Goal: Task Accomplishment & Management: Manage account settings

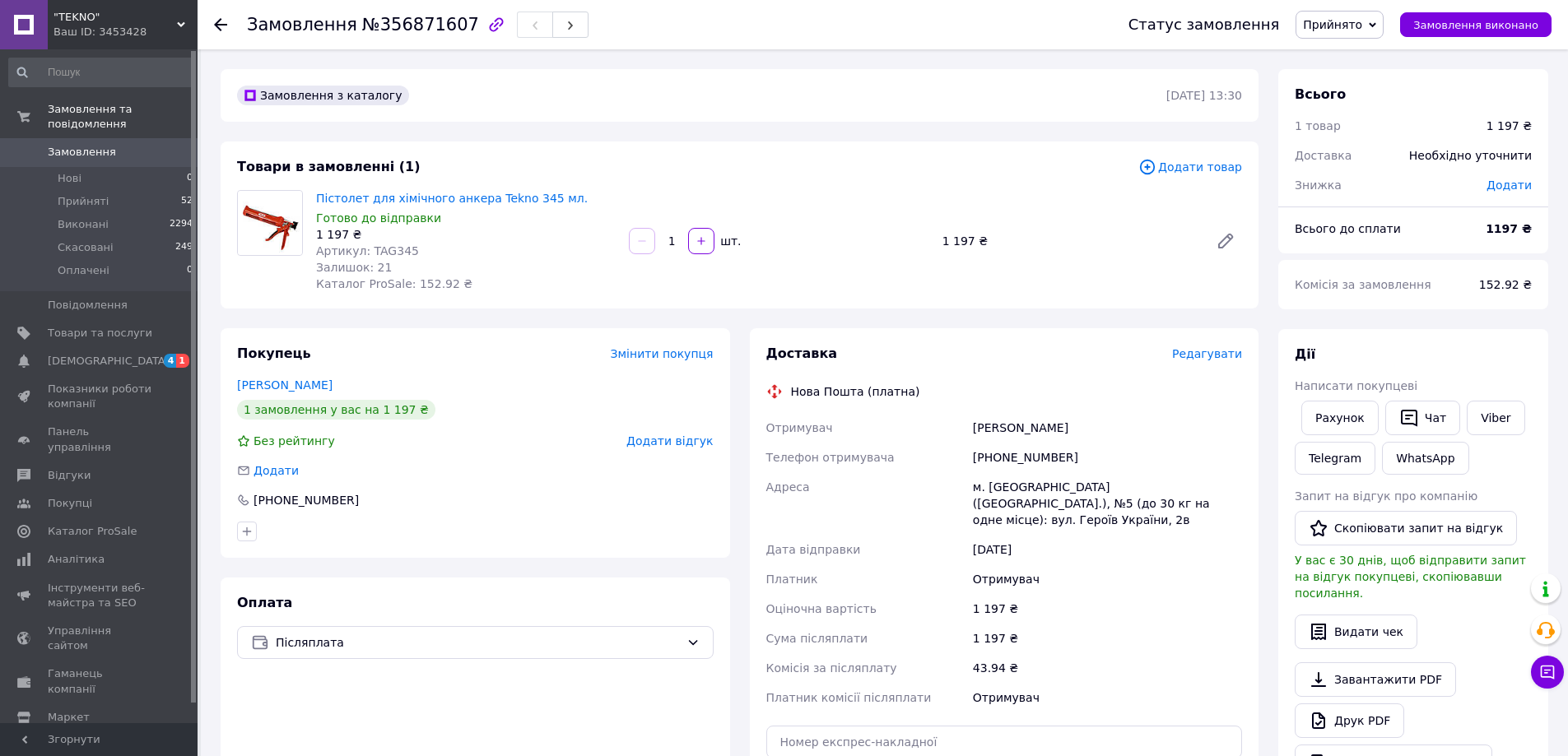
drag, startPoint x: 1087, startPoint y: 428, endPoint x: 990, endPoint y: 425, distance: 97.0
click at [955, 427] on div "Отримувач Шеховцов Эдуард Телефон отримувача +380954117670 Адреса м. Павлоград …" at bounding box center [1004, 563] width 483 height 299
copy div "Отримувач Шеховцов Эдуард"
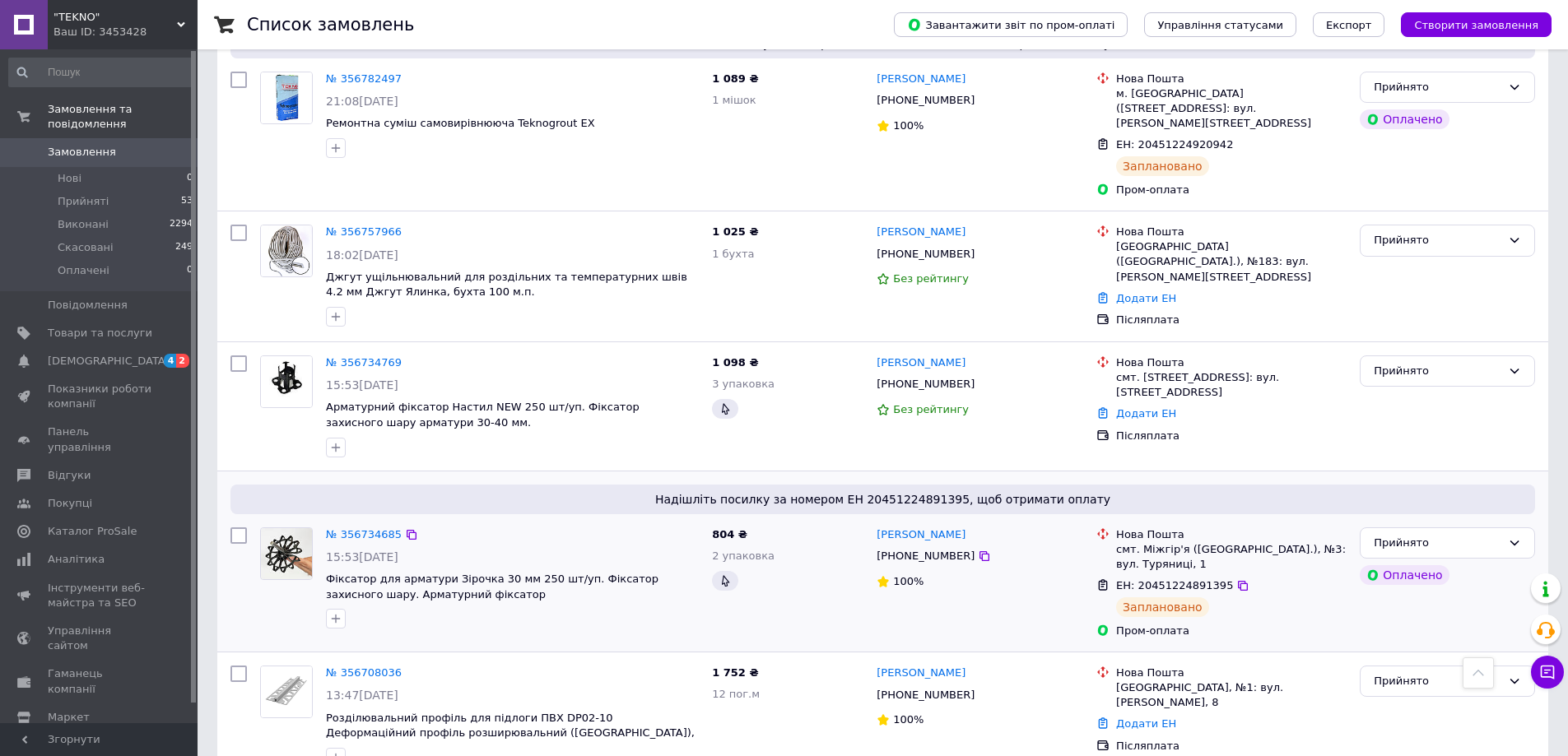
scroll to position [741, 0]
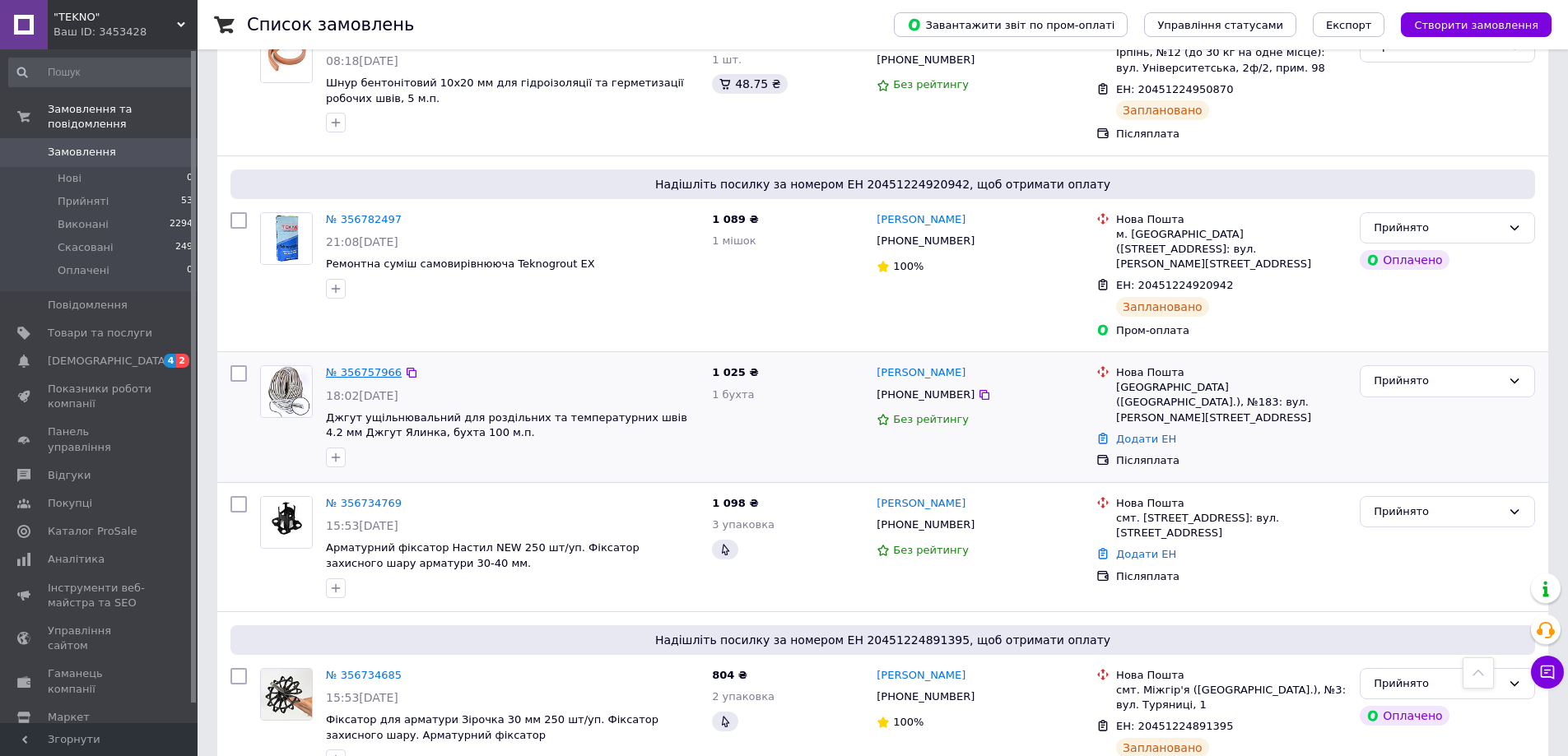
drag, startPoint x: 376, startPoint y: 320, endPoint x: 360, endPoint y: 333, distance: 20.6
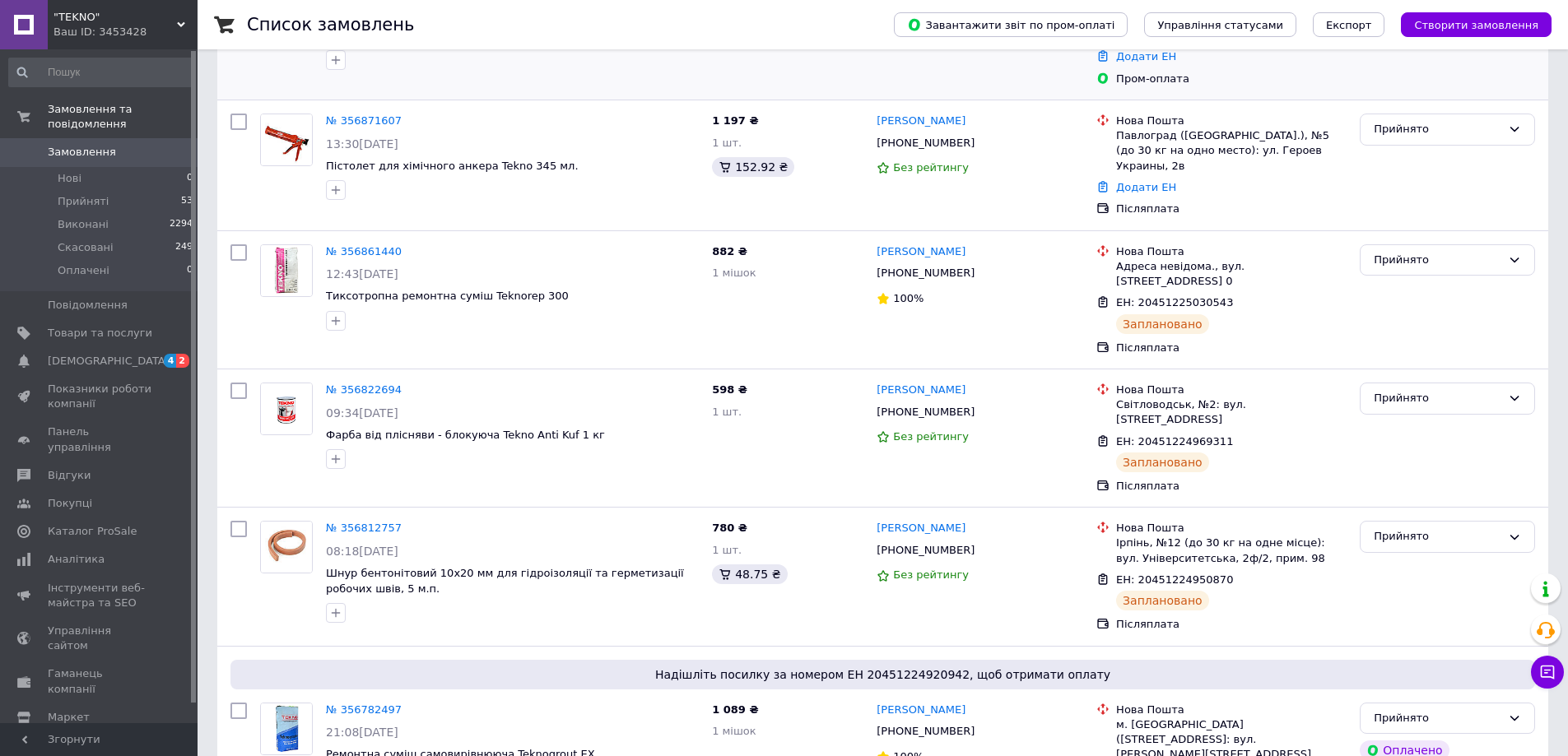
scroll to position [0, 0]
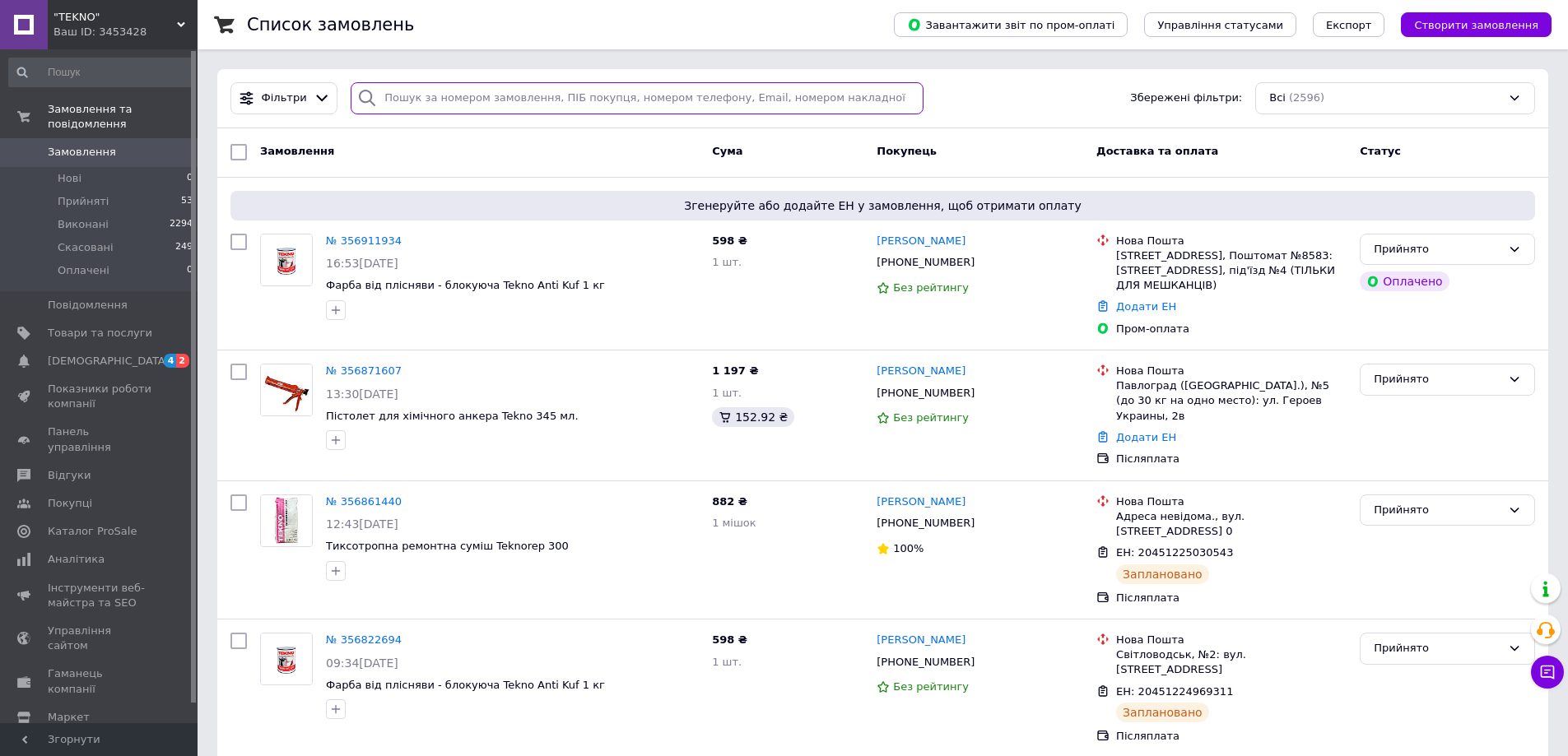
click at [386, 91] on input "search" at bounding box center [636, 98] width 573 height 32
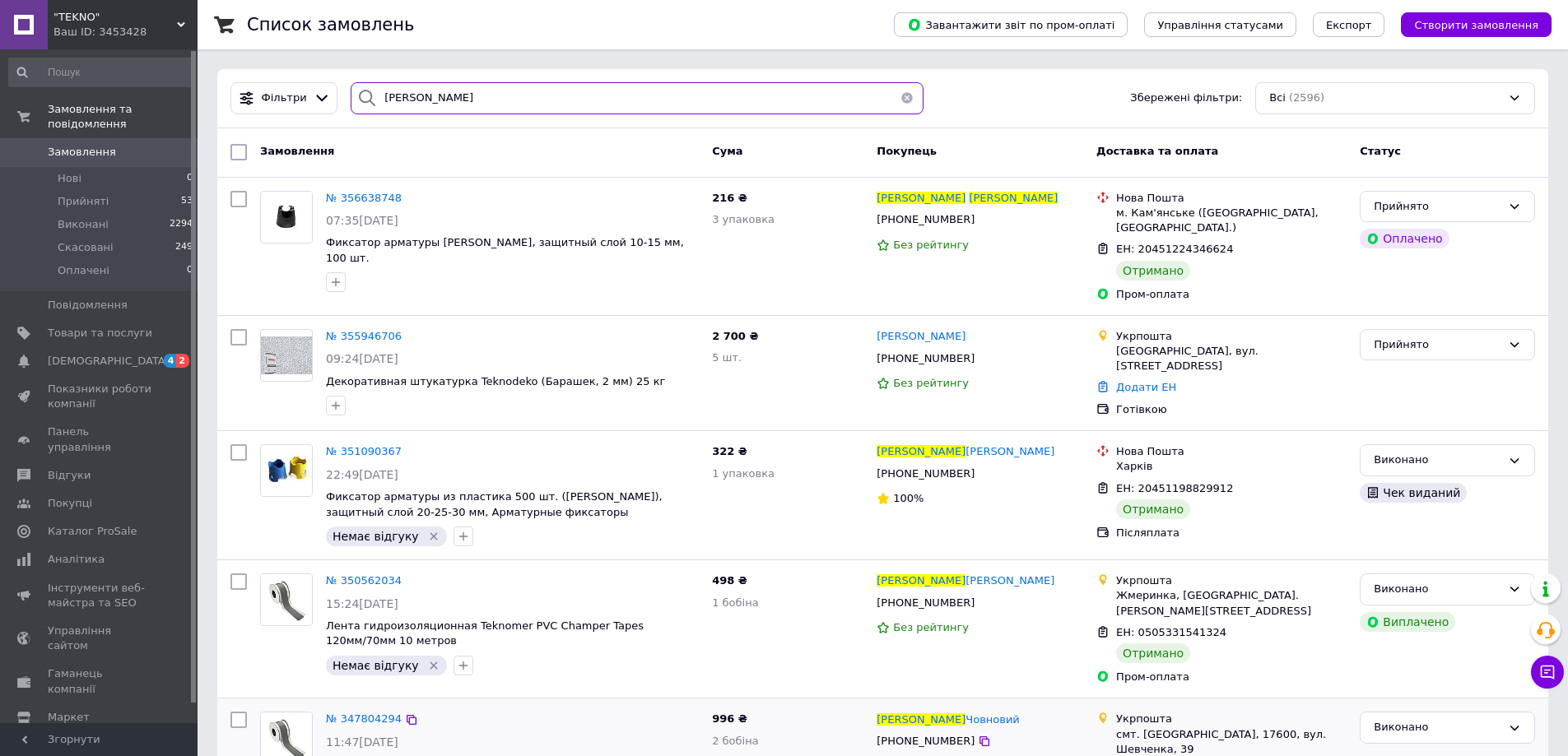
type input "волошин юрій"
click at [901, 96] on button "button" at bounding box center [907, 98] width 33 height 32
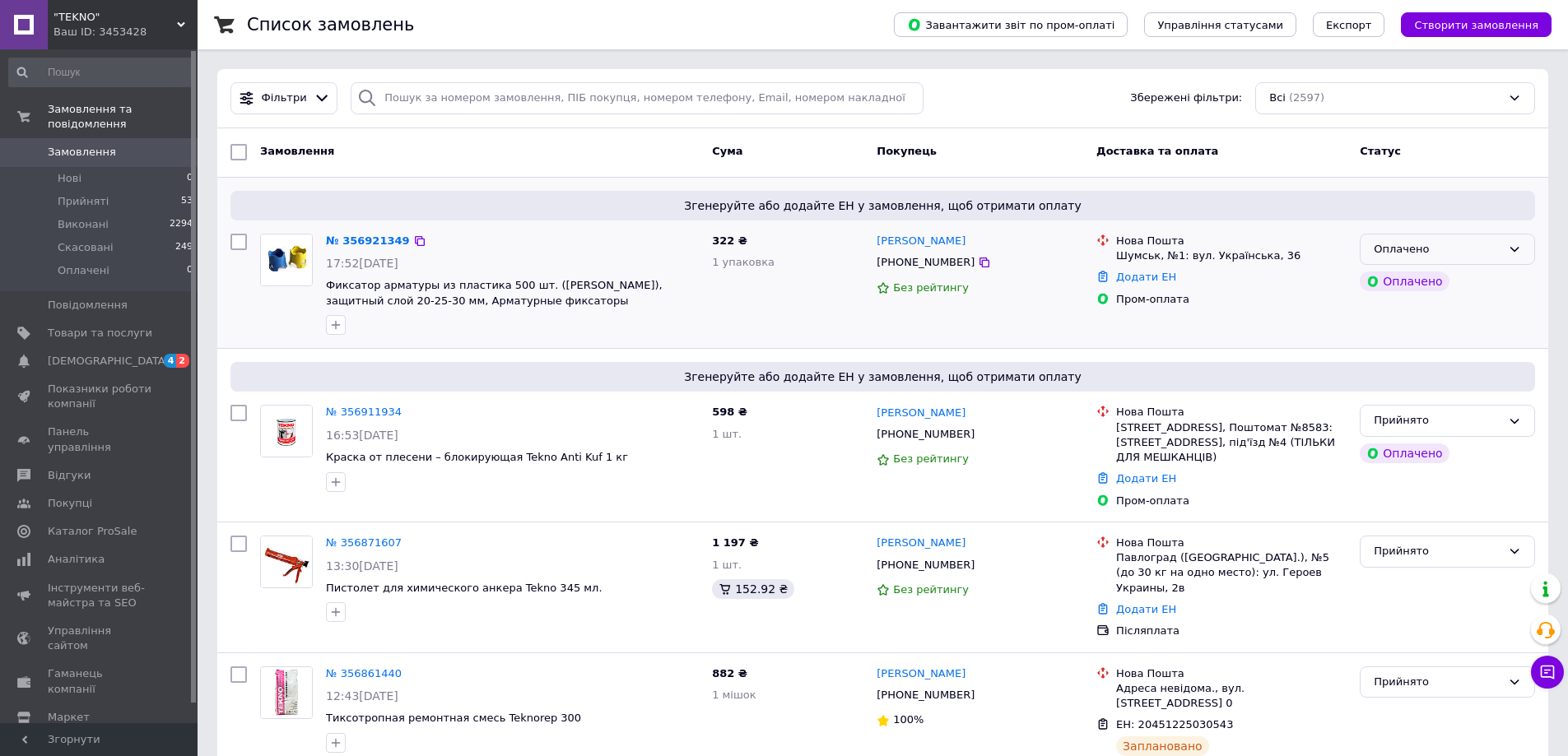
click at [1422, 250] on div "Оплачено" at bounding box center [1437, 250] width 128 height 17
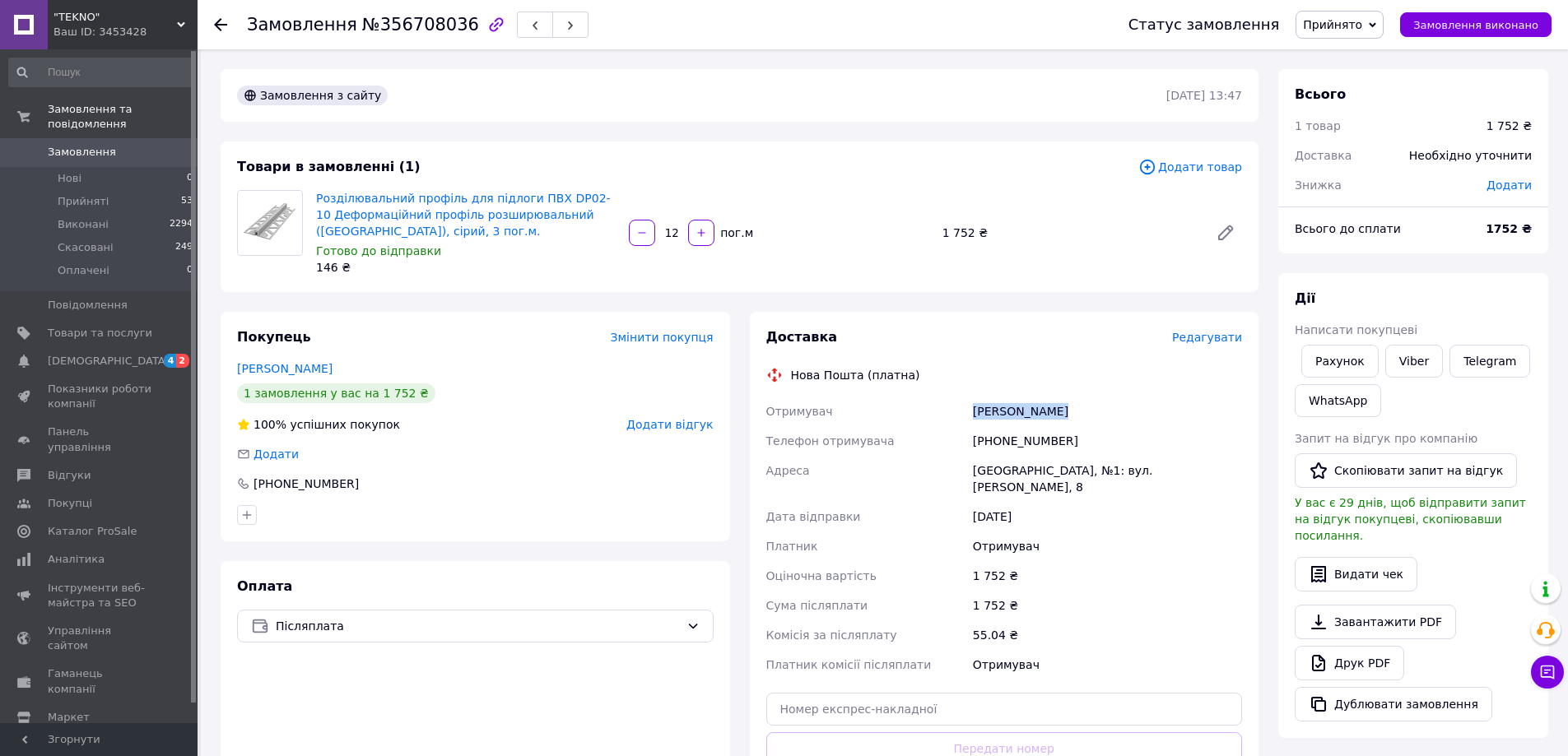
drag, startPoint x: 1041, startPoint y: 413, endPoint x: 959, endPoint y: 412, distance: 82.0
click at [959, 412] on div "Отримувач Петришин Олег Телефон отримувача +380973745745 Адреса Івано-Франківсь…" at bounding box center [1004, 538] width 483 height 283
copy div "Отримувач Петришин Олег"
click at [1008, 444] on div "+380973745745" at bounding box center [1108, 441] width 276 height 30
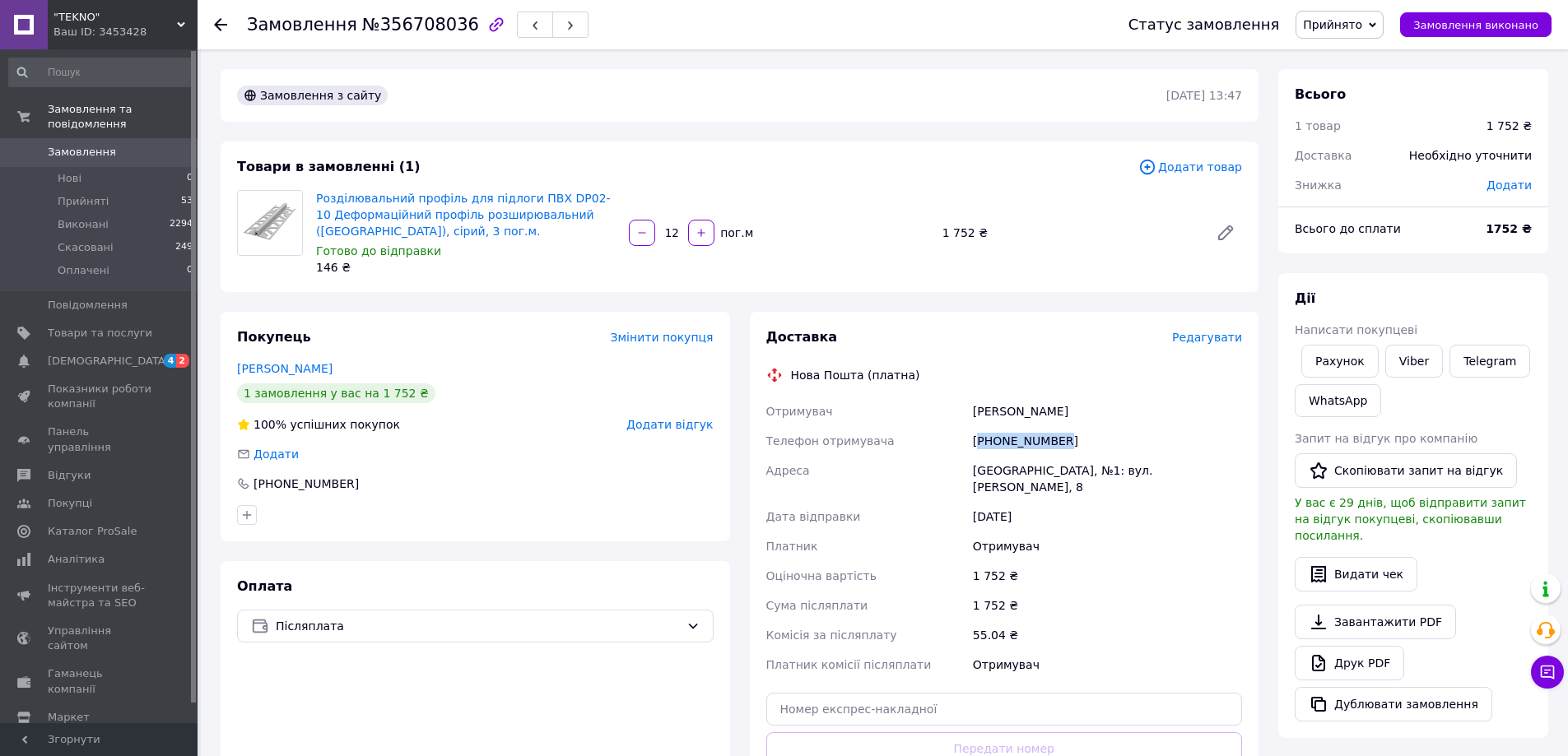
copy div "380973745745"
click at [926, 512] on div "Дата відправки" at bounding box center [866, 516] width 207 height 30
click at [951, 533] on div "Платник" at bounding box center [866, 546] width 207 height 30
drag, startPoint x: 977, startPoint y: 471, endPoint x: 1065, endPoint y: 476, distance: 88.1
click at [1065, 476] on div "Отримувач Петришин Олег Телефон отримувача +380973745745 Адреса Івано-Франківсь…" at bounding box center [1004, 538] width 483 height 283
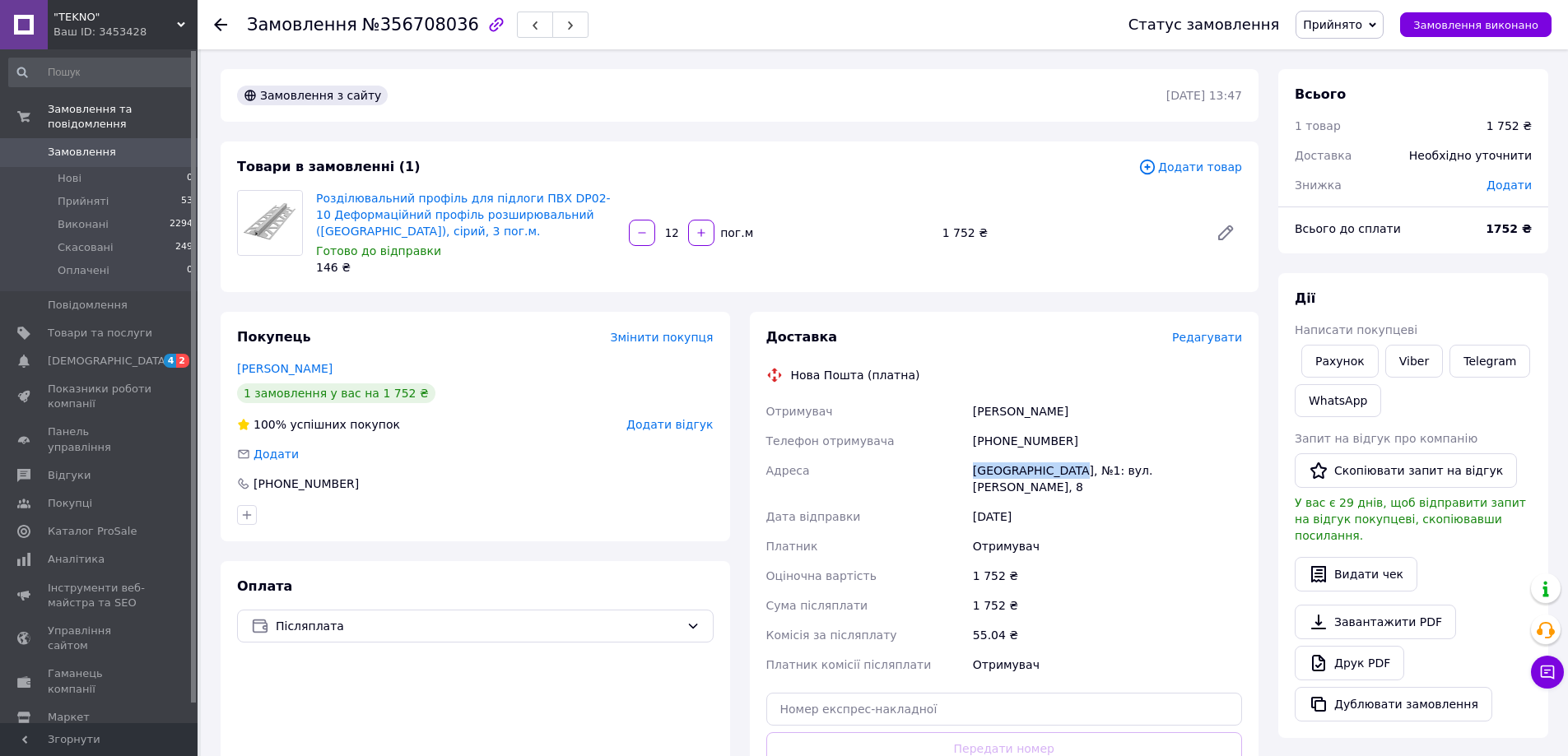
copy div "Адреса Івано-Франківськ"
drag, startPoint x: 1070, startPoint y: 463, endPoint x: 1089, endPoint y: 464, distance: 19.0
click at [1089, 464] on div "Івано-Франківськ, №1: вул. Максимовича, 8" at bounding box center [1108, 478] width 276 height 46
copy div "№1"
click at [884, 425] on div "Отримувач" at bounding box center [866, 411] width 207 height 30
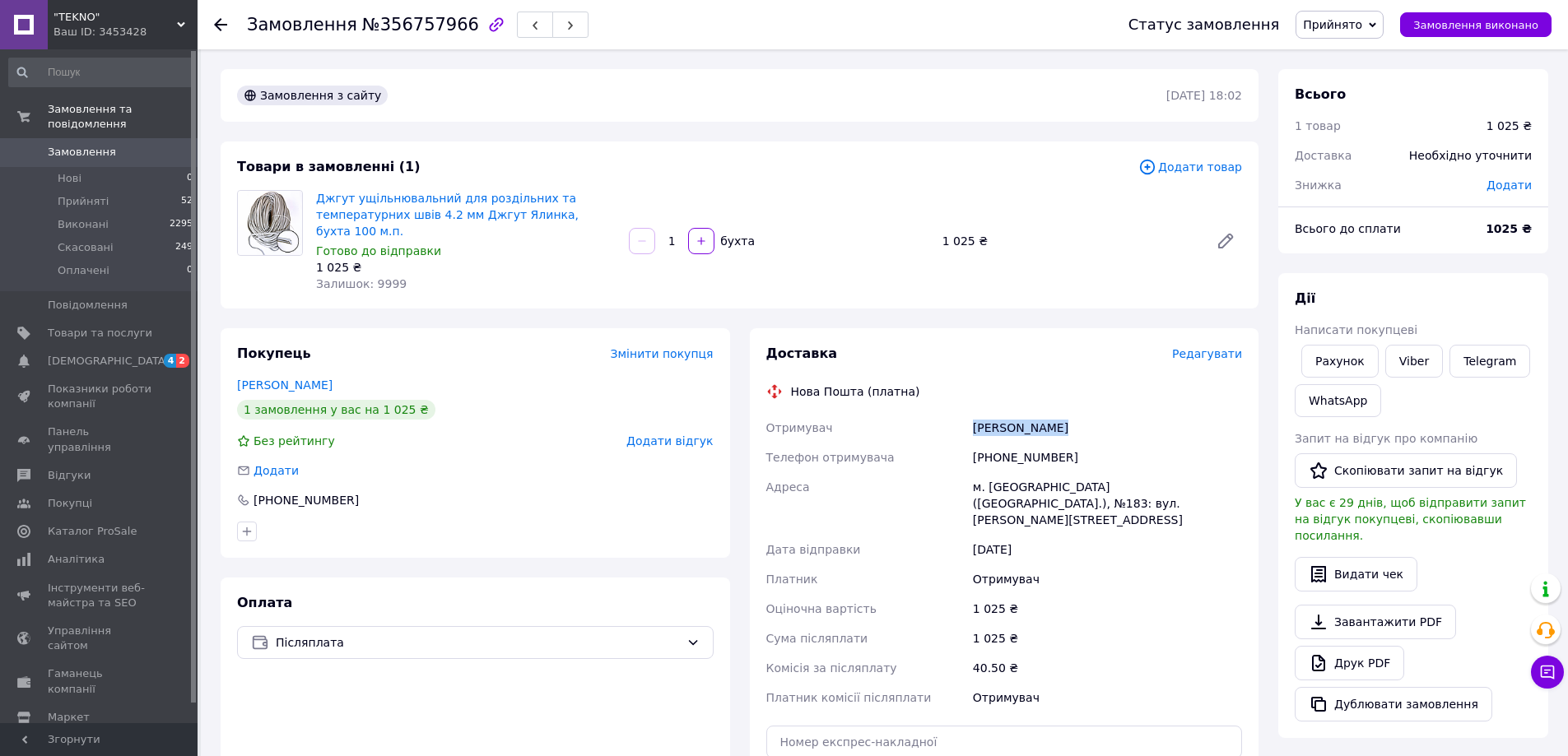
drag, startPoint x: 1041, startPoint y: 417, endPoint x: 944, endPoint y: 405, distance: 97.7
click at [944, 413] on div "Отримувач [PERSON_NAME] Телефон отримувача [PHONE_NUMBER] Адреса м. [GEOGRAPHIC…" at bounding box center [1004, 563] width 483 height 299
copy div "Отримувач [PERSON_NAME]"
click at [1011, 443] on div "[PHONE_NUMBER]" at bounding box center [1108, 457] width 276 height 30
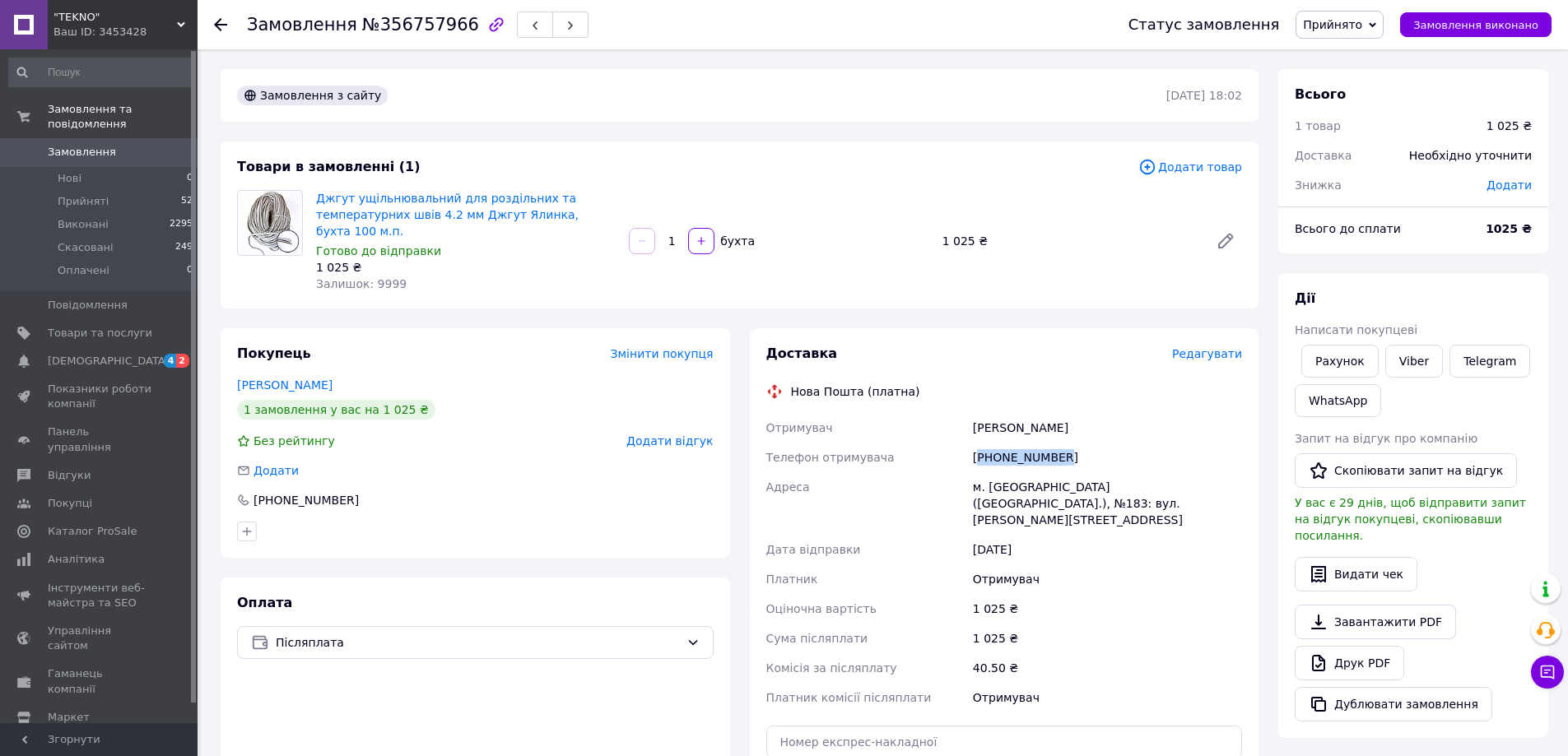
drag, startPoint x: 1011, startPoint y: 437, endPoint x: 1053, endPoint y: 451, distance: 44.3
click at [1058, 447] on div "[PHONE_NUMBER]" at bounding box center [1108, 457] width 276 height 30
click at [1017, 443] on div "[PHONE_NUMBER]" at bounding box center [1108, 457] width 276 height 30
click at [1017, 443] on div "+380931636910" at bounding box center [1108, 457] width 276 height 30
copy div "380931636910"
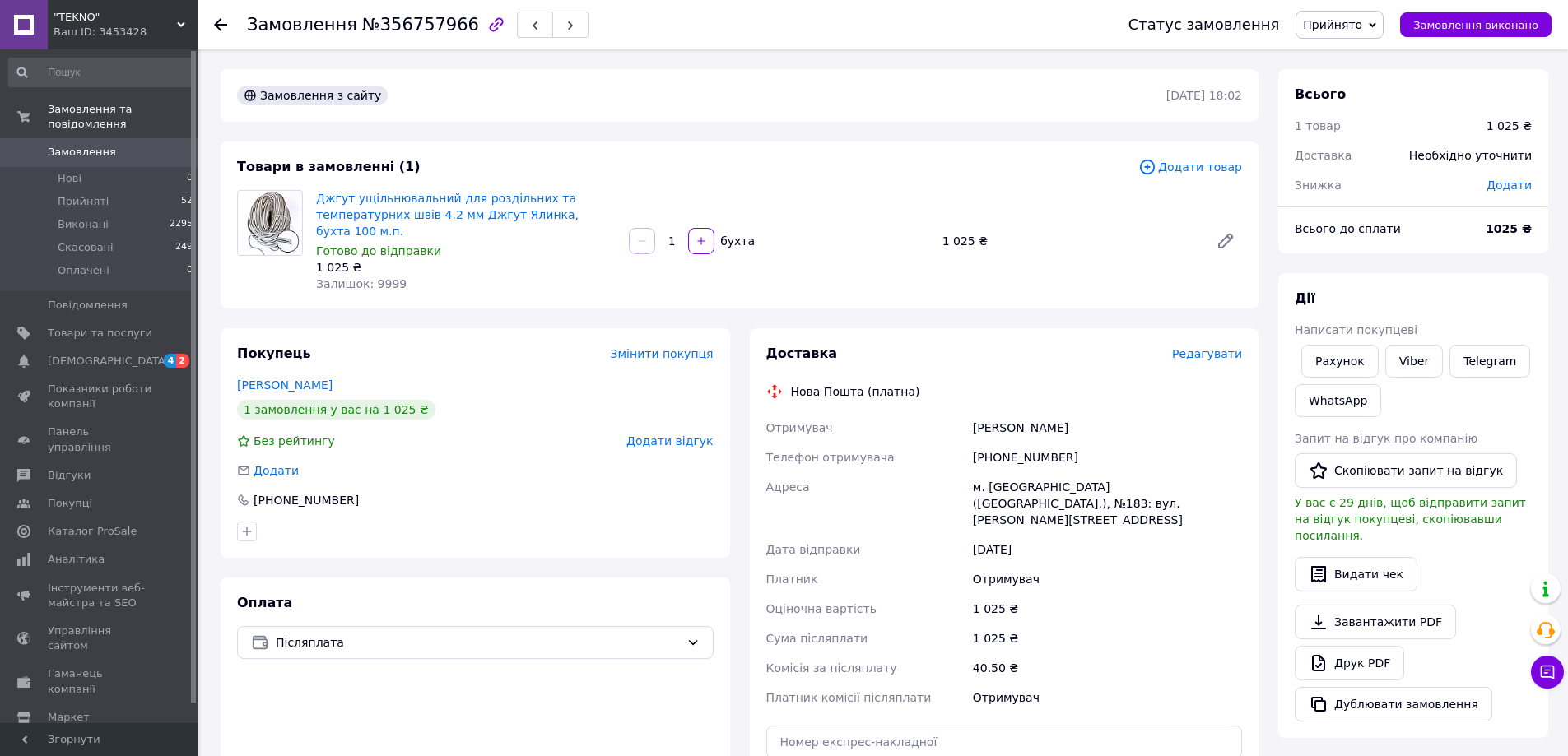
click at [894, 448] on div "Телефон отримувача" at bounding box center [866, 457] width 207 height 30
click at [929, 443] on div "Телефон отримувача" at bounding box center [866, 457] width 207 height 30
drag, startPoint x: 963, startPoint y: 466, endPoint x: 1008, endPoint y: 466, distance: 45.0
click at [1008, 466] on div "Отримувач Тюфанов Роман Телефон отримувача +380931636910 Адреса м. Київ (Київсь…" at bounding box center [1004, 563] width 483 height 299
copy div "Адреса м. Київ"
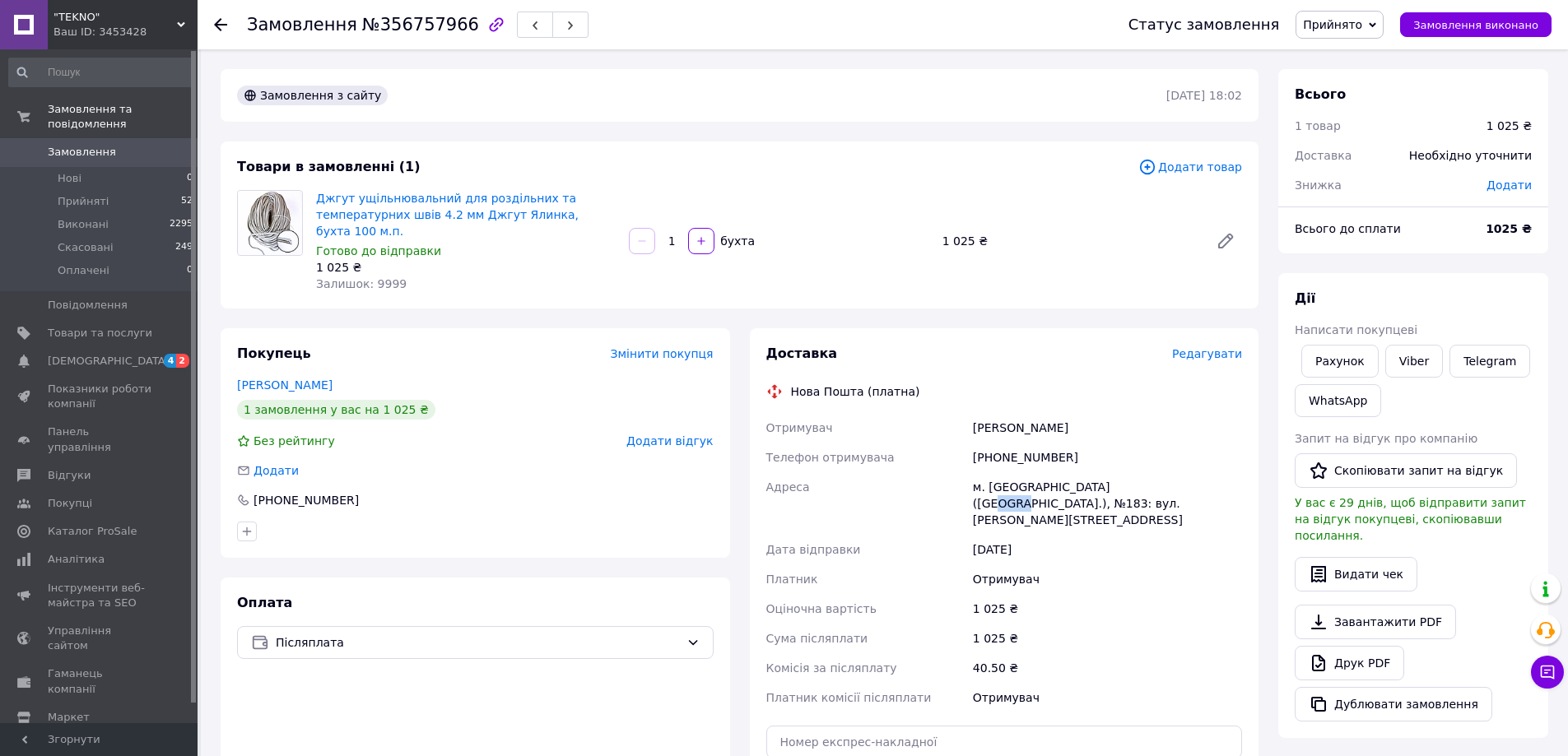
drag, startPoint x: 1096, startPoint y: 469, endPoint x: 1125, endPoint y: 466, distance: 29.2
click at [1125, 472] on div "м. Київ (Київська обл.), №183: вул. Закревського, 12" at bounding box center [1108, 503] width 276 height 63
copy div "№183"
click at [942, 535] on div "Дата відправки" at bounding box center [866, 549] width 207 height 30
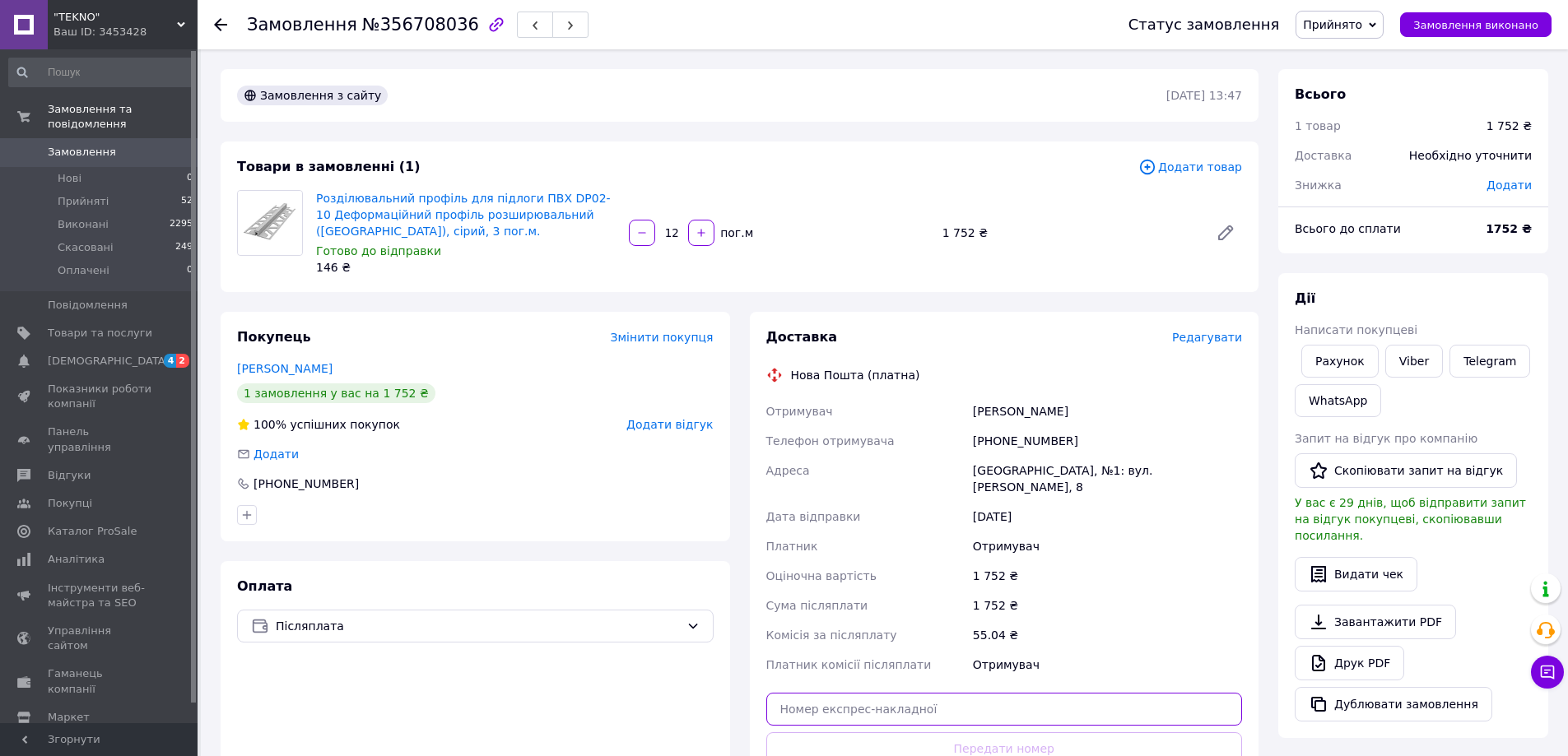
click at [963, 692] on input "text" at bounding box center [1004, 709] width 477 height 33
paste input "20451224829226"
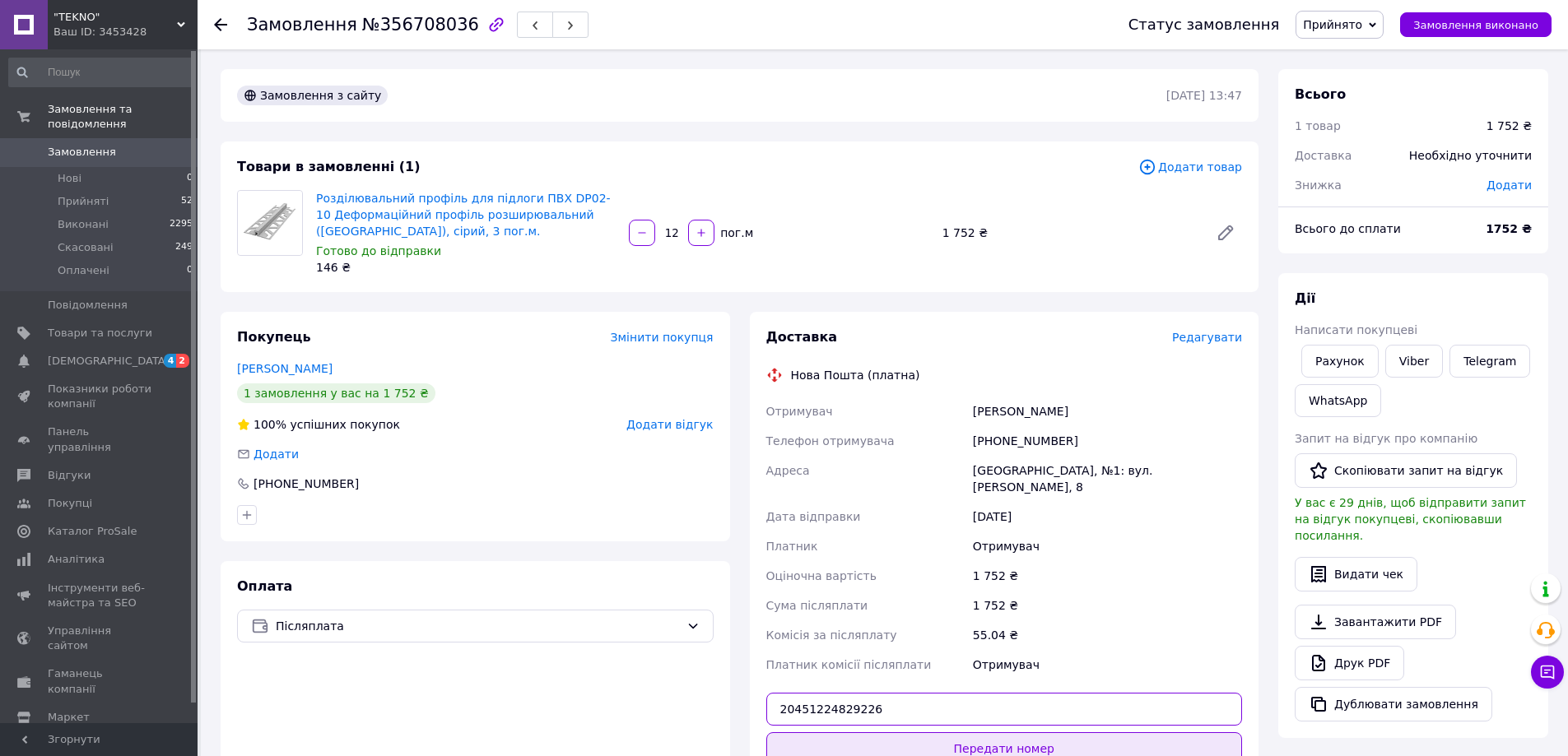
type input "20451224829226"
click at [988, 736] on button "Передати номер" at bounding box center [1004, 749] width 477 height 33
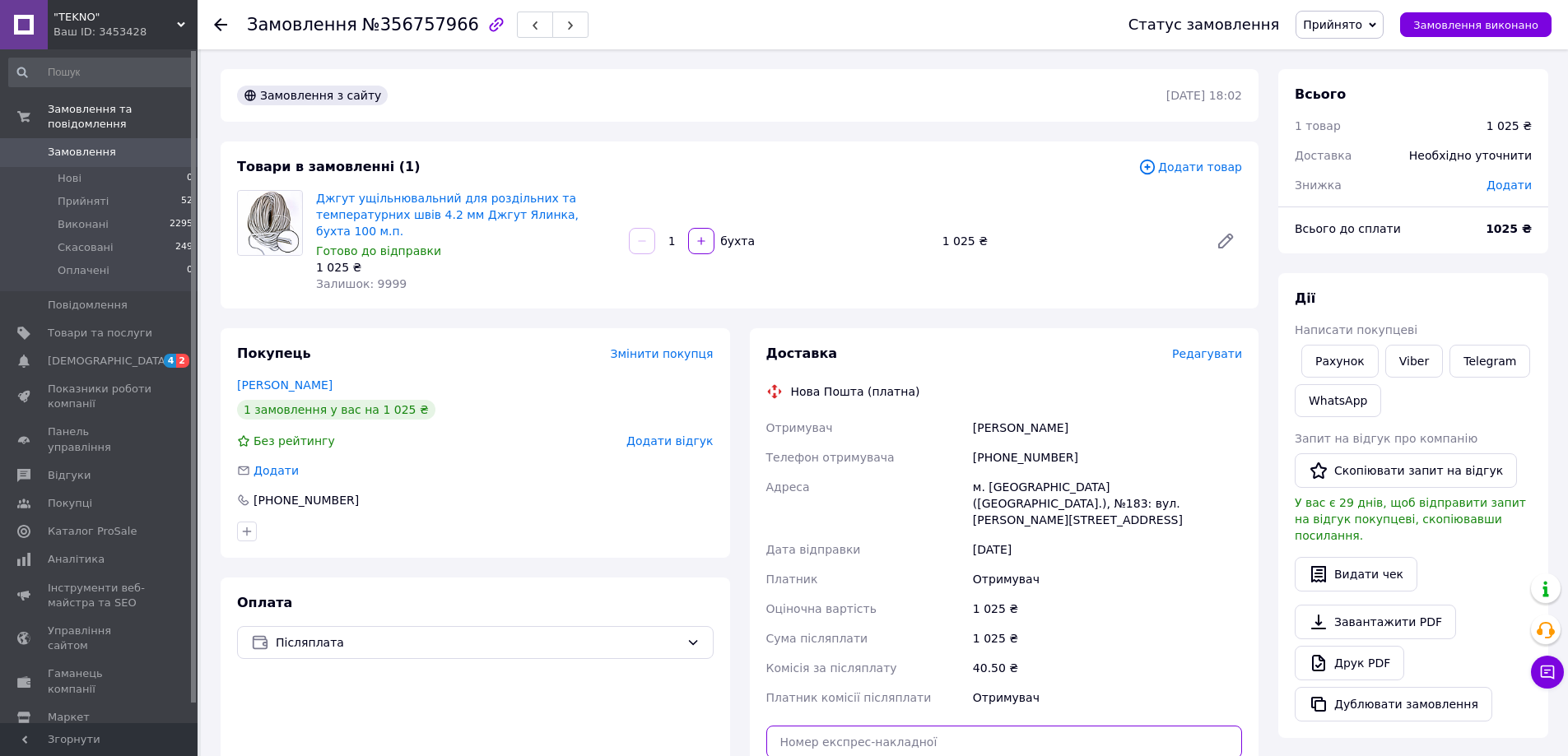
click at [1109, 726] on input "text" at bounding box center [1004, 742] width 477 height 33
paste input "20451224840177"
type input "20451224840177"
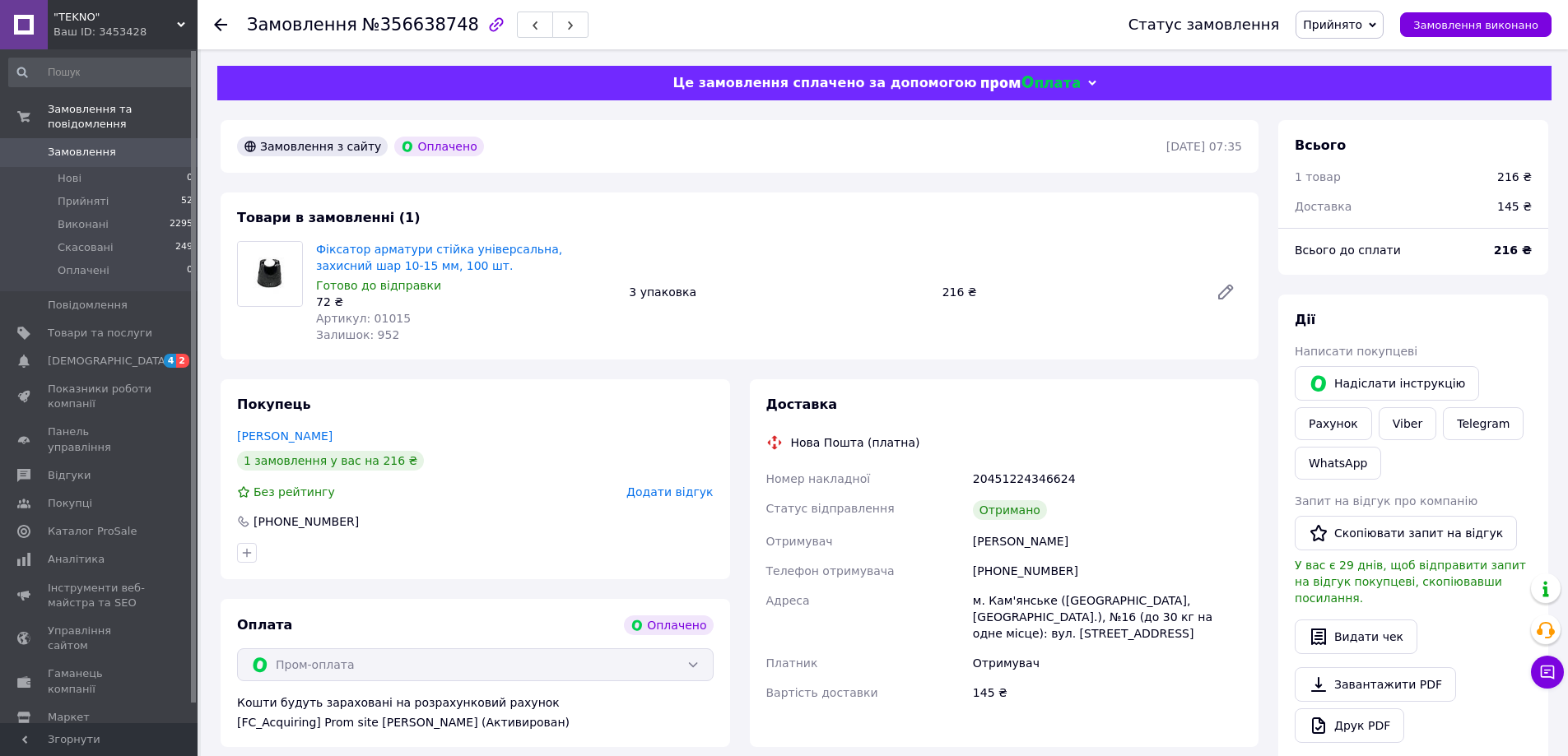
click at [930, 396] on div "Доставка" at bounding box center [1004, 405] width 477 height 19
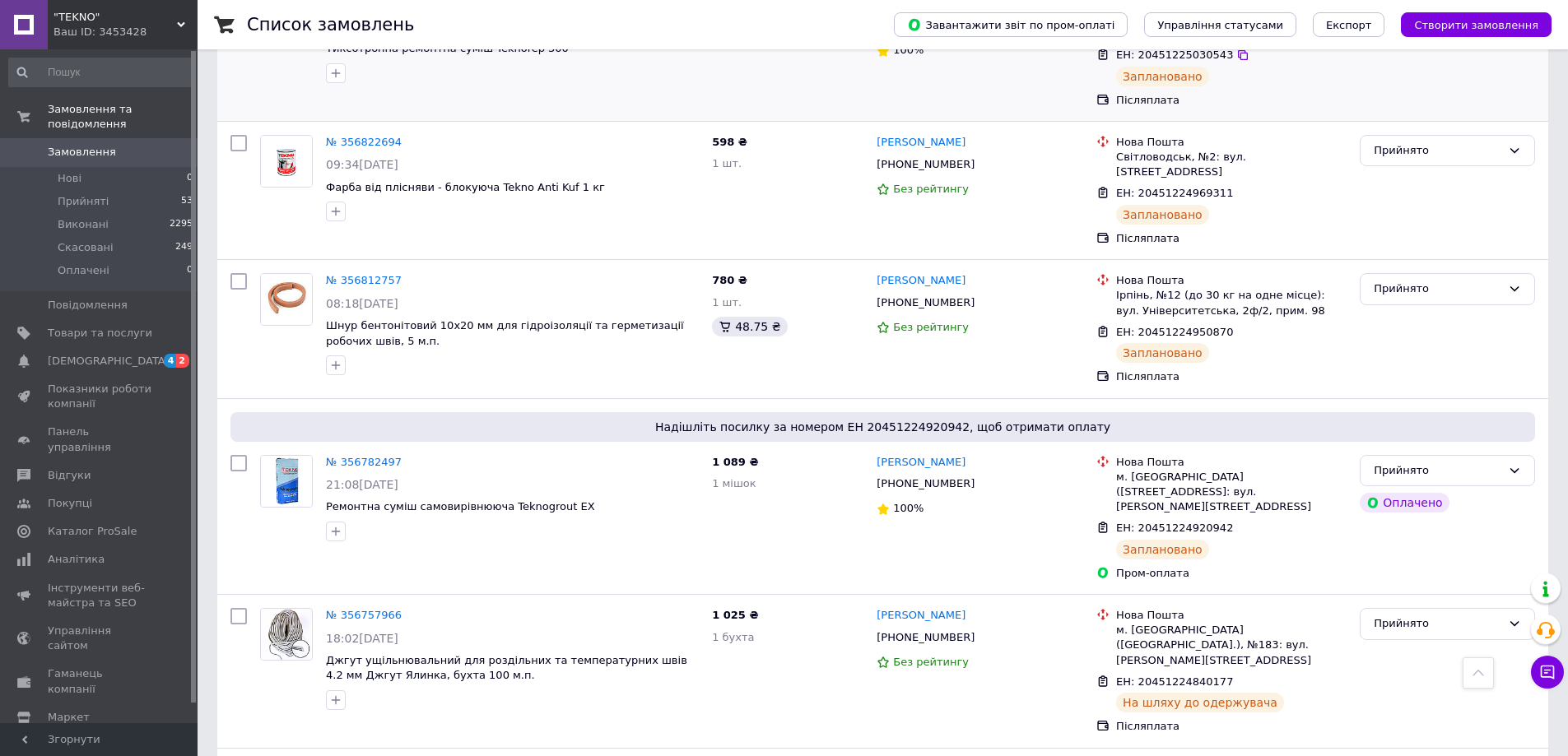
scroll to position [576, 0]
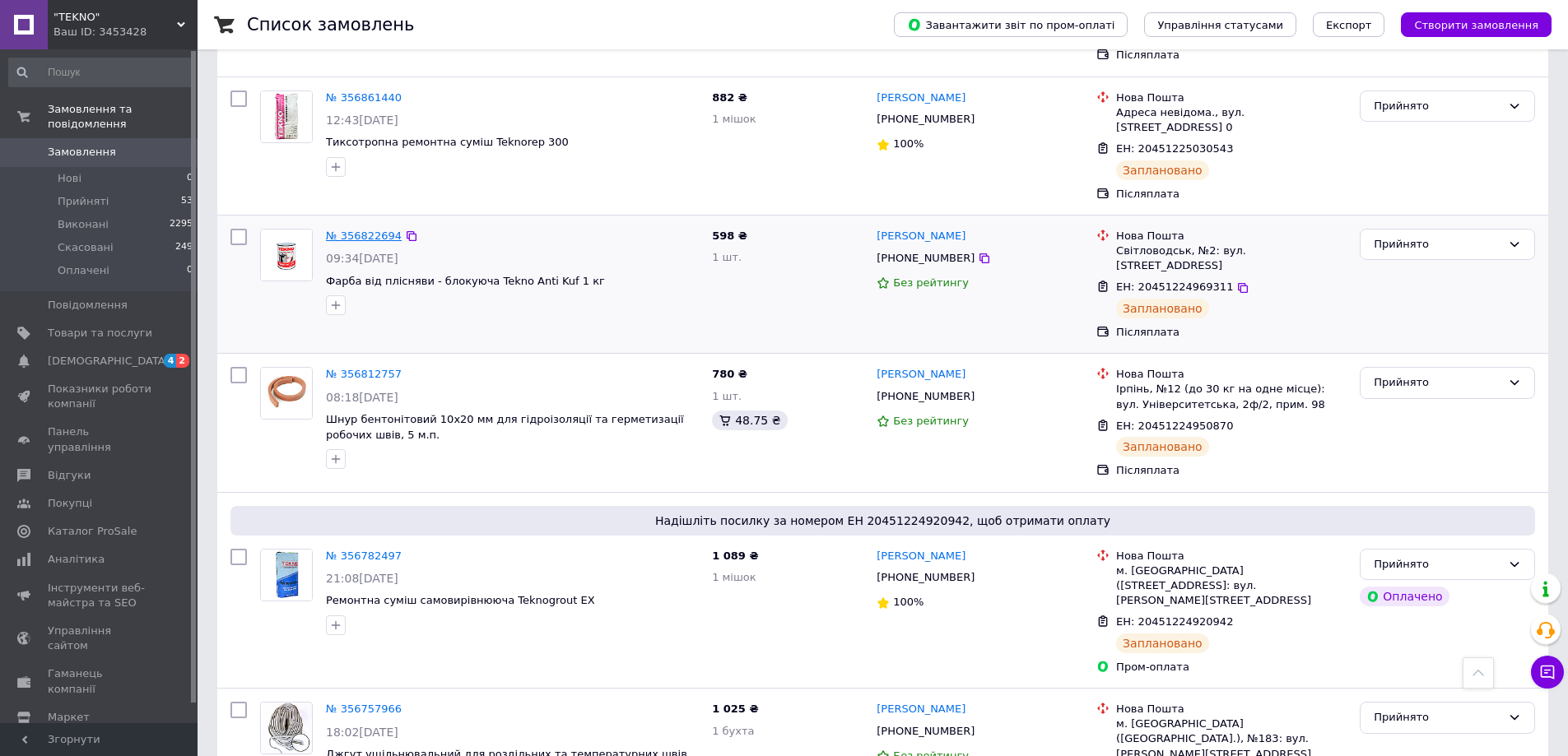
drag, startPoint x: 370, startPoint y: 210, endPoint x: 357, endPoint y: 222, distance: 17.7
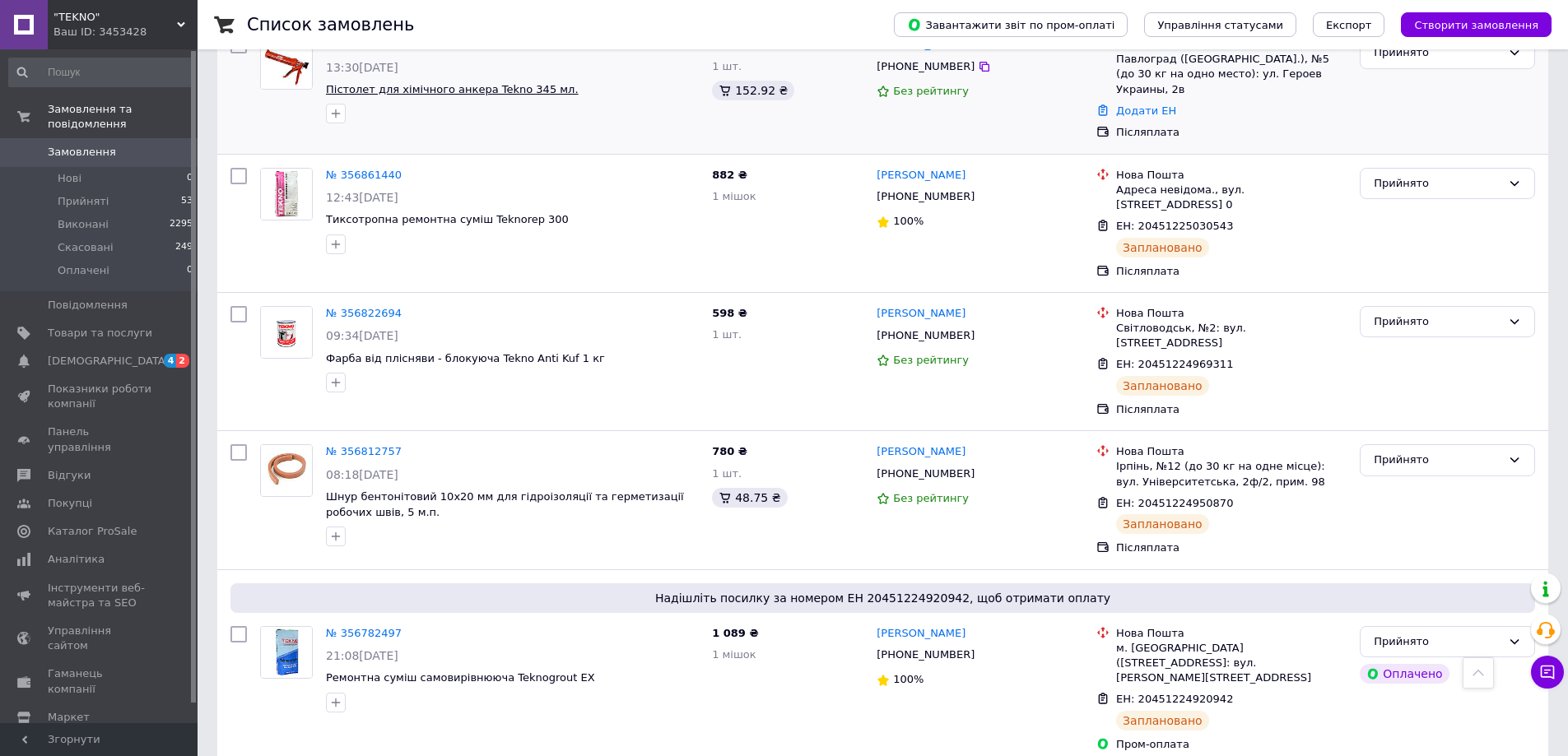
scroll to position [411, 0]
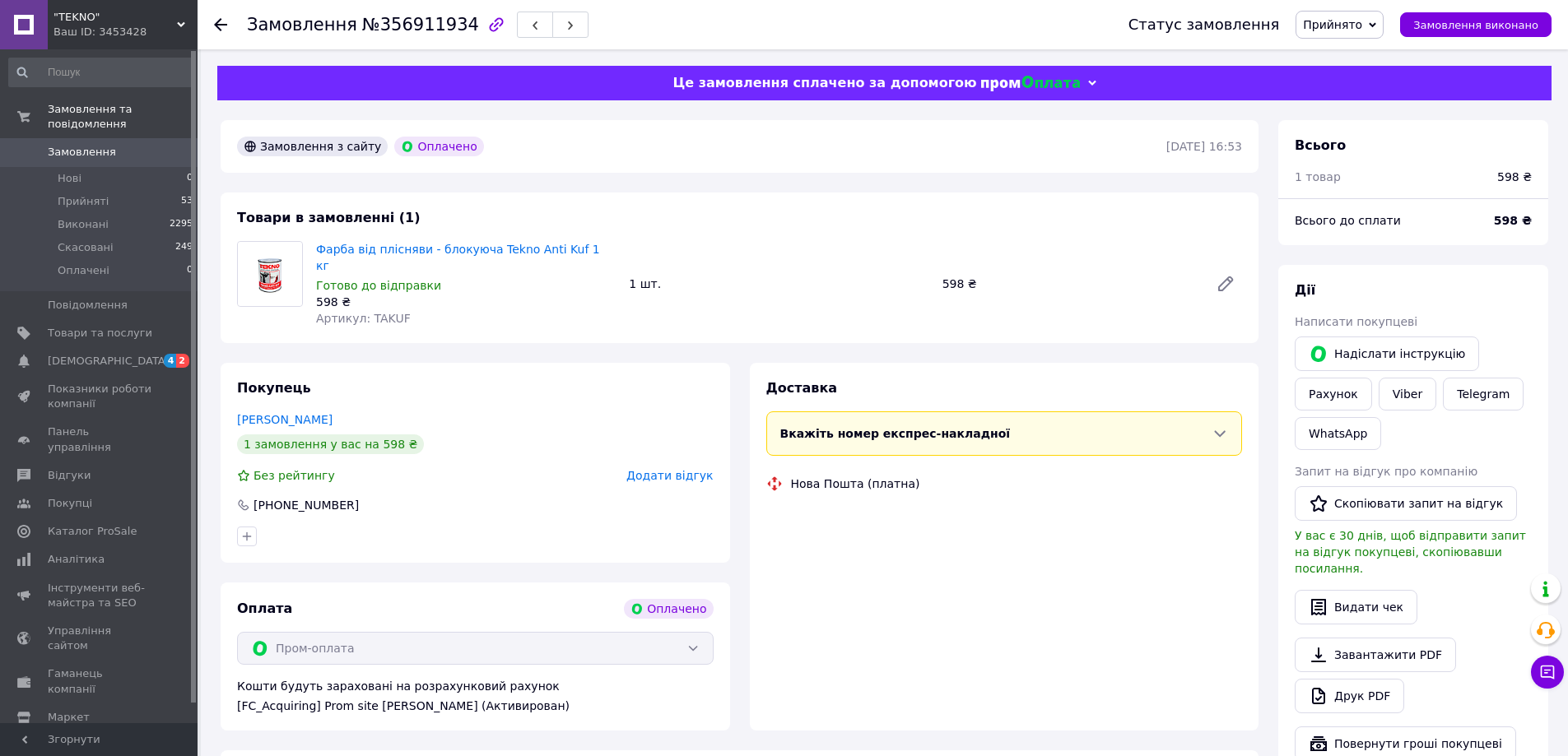
click at [383, 312] on span "Артикул: TAKUF" at bounding box center [363, 319] width 94 height 14
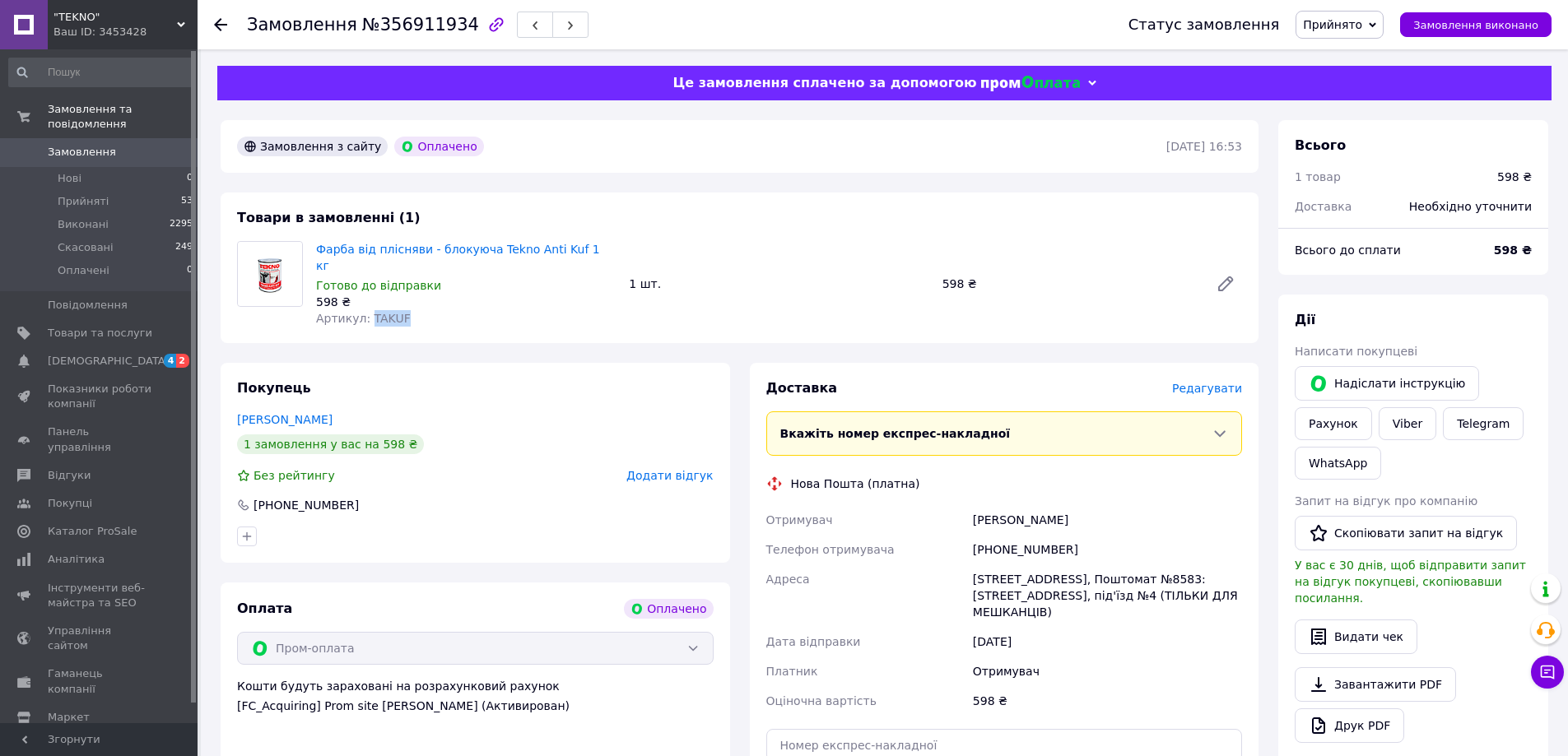
click at [383, 312] on span "Артикул: TAKUF" at bounding box center [363, 319] width 94 height 14
copy span "TAKUF"
click at [1176, 565] on div "м. [STREET_ADDRESS], Поштомат №8583: [STREET_ADDRESS], під'їзд №4 (ТІЛЬКИ ДЛЯ М…" at bounding box center [1108, 595] width 276 height 63
copy div "8583"
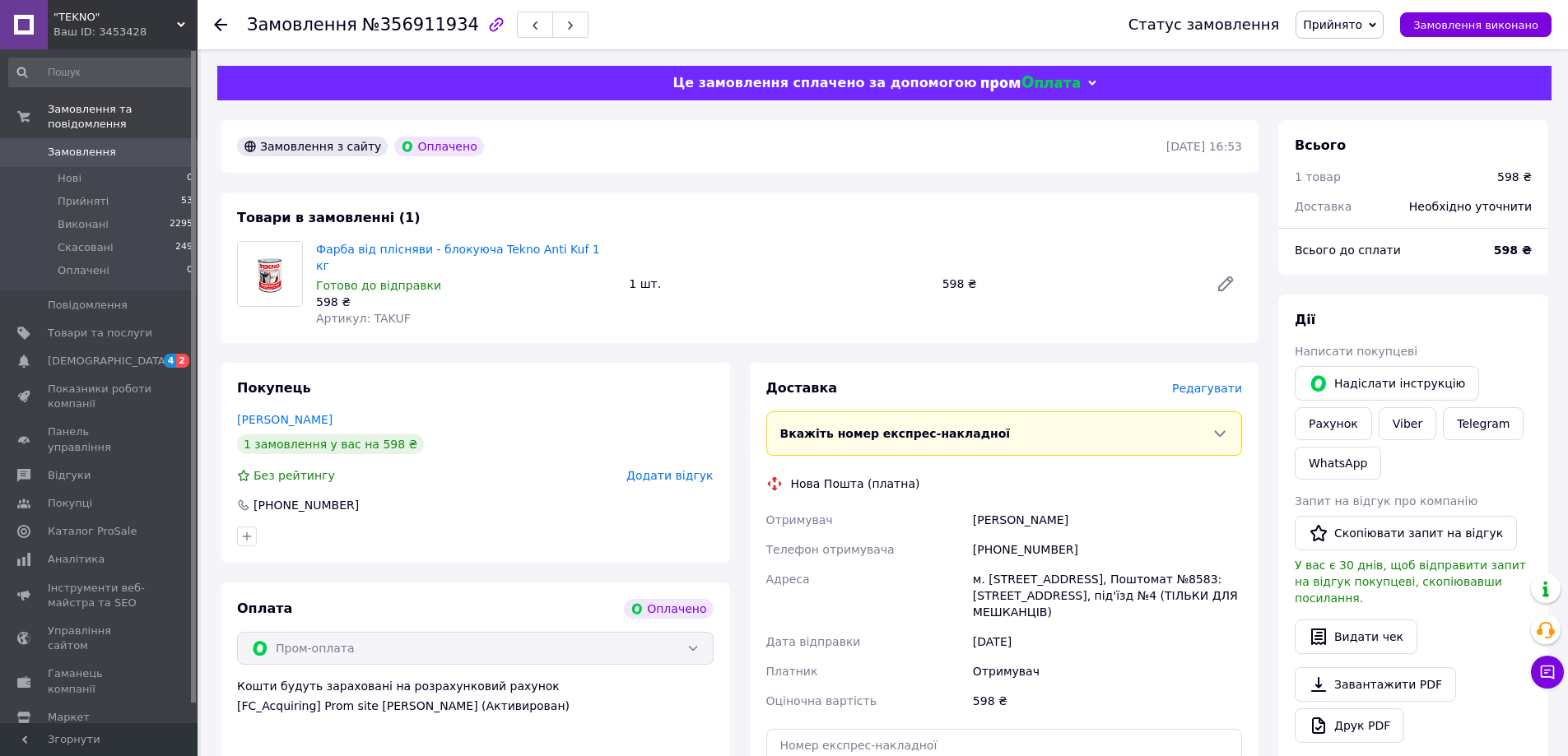
click at [1144, 506] on div "[PERSON_NAME]" at bounding box center [1108, 520] width 276 height 30
click at [1426, 430] on link "Viber" at bounding box center [1406, 424] width 57 height 33
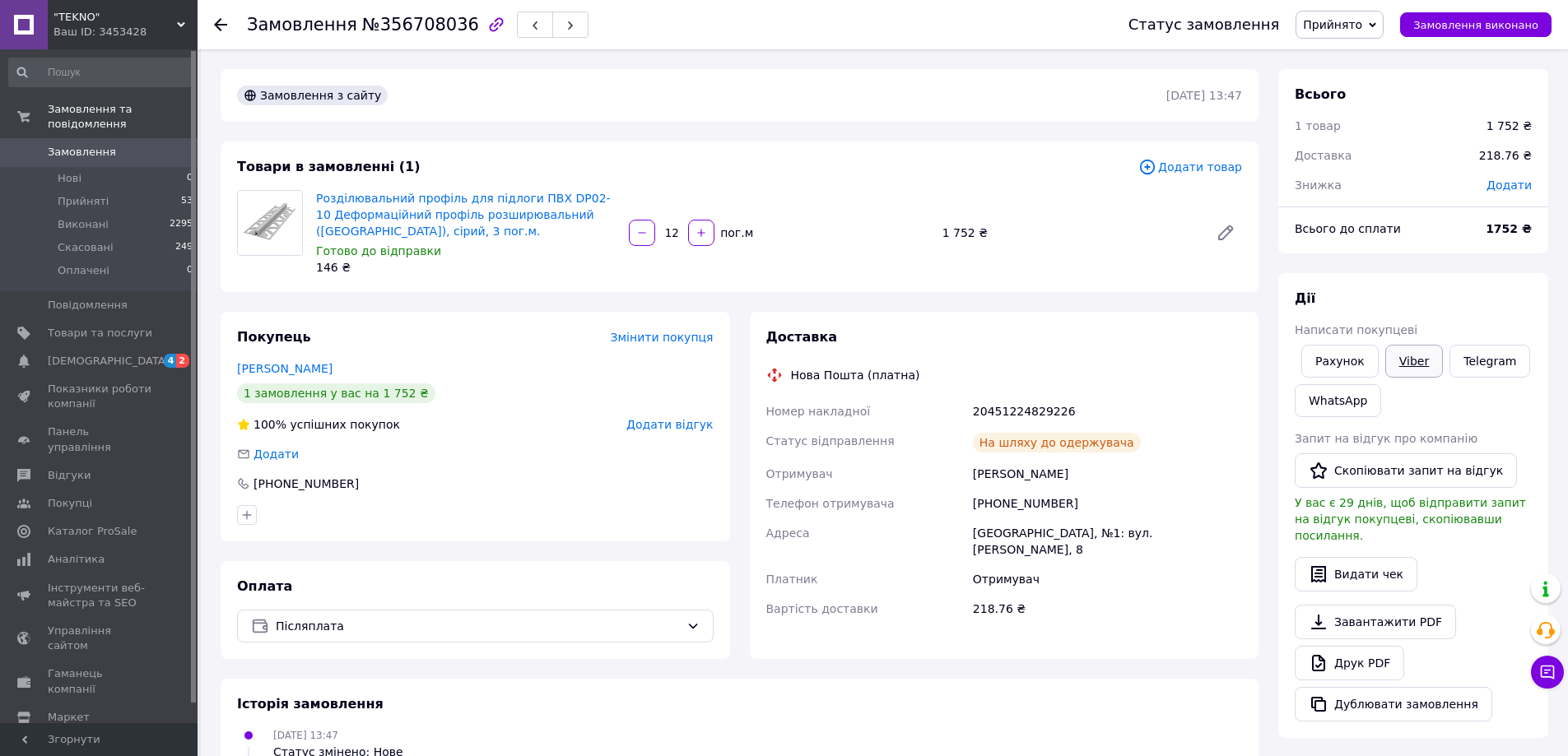
click at [1387, 358] on link "Viber" at bounding box center [1414, 361] width 57 height 33
click at [1468, 358] on link "Telegram" at bounding box center [1489, 361] width 81 height 33
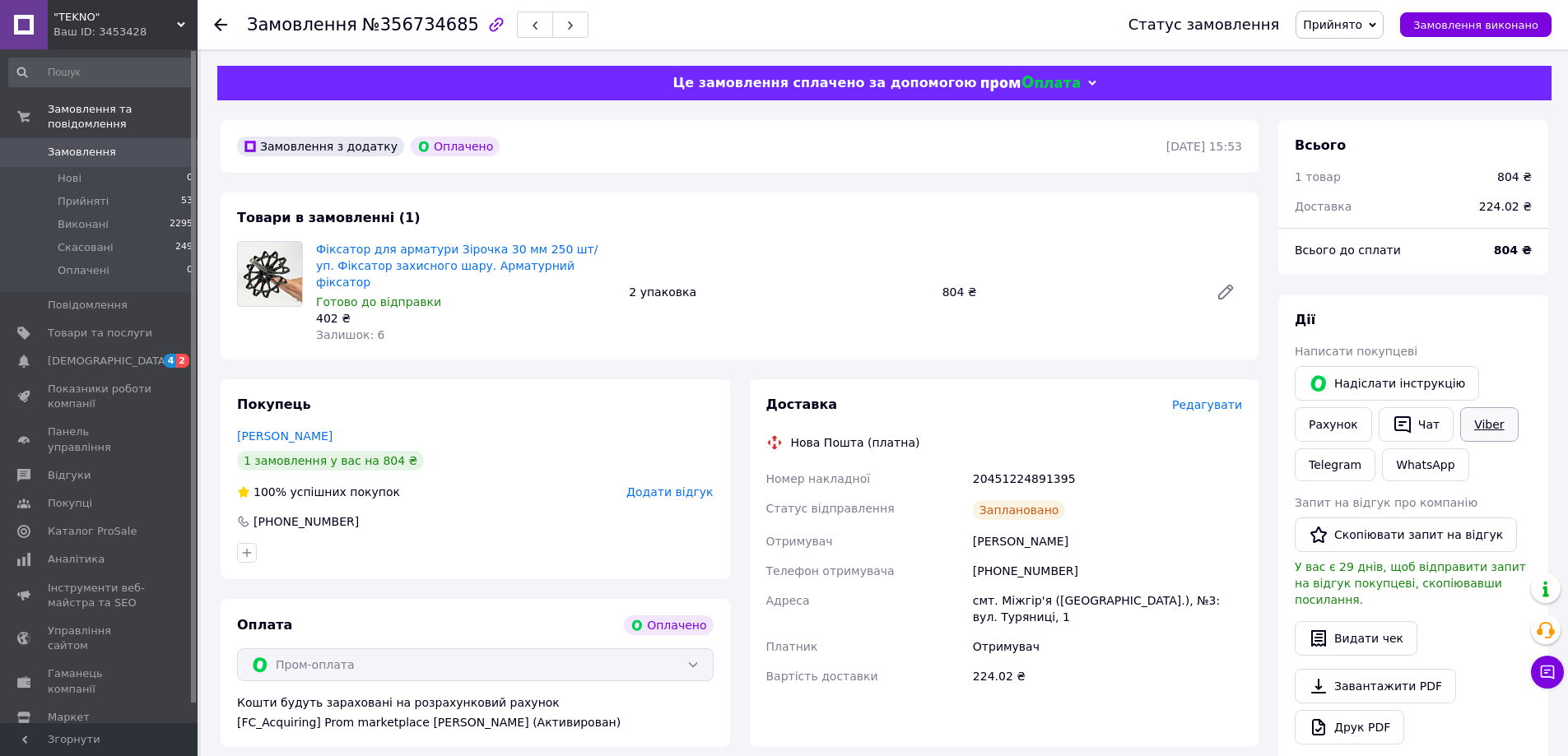
click at [1464, 420] on link "Viber" at bounding box center [1488, 425] width 57 height 34
click at [1035, 464] on div "20451224891395" at bounding box center [1108, 478] width 276 height 30
copy div "20451224891395"
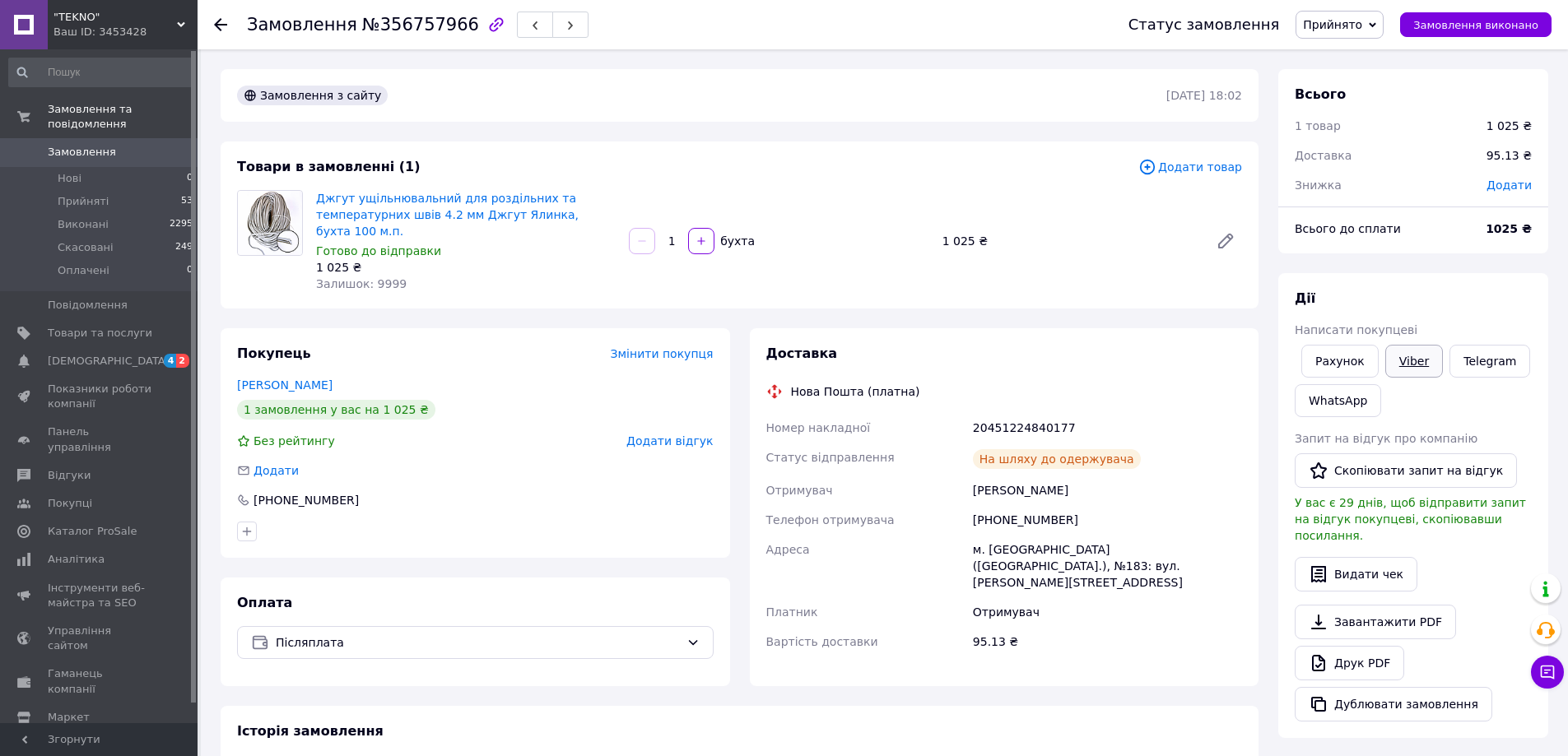
click at [1398, 354] on link "Viber" at bounding box center [1414, 361] width 57 height 33
click at [1006, 413] on div "20451224840177" at bounding box center [1108, 427] width 276 height 30
copy div "20451224840177"
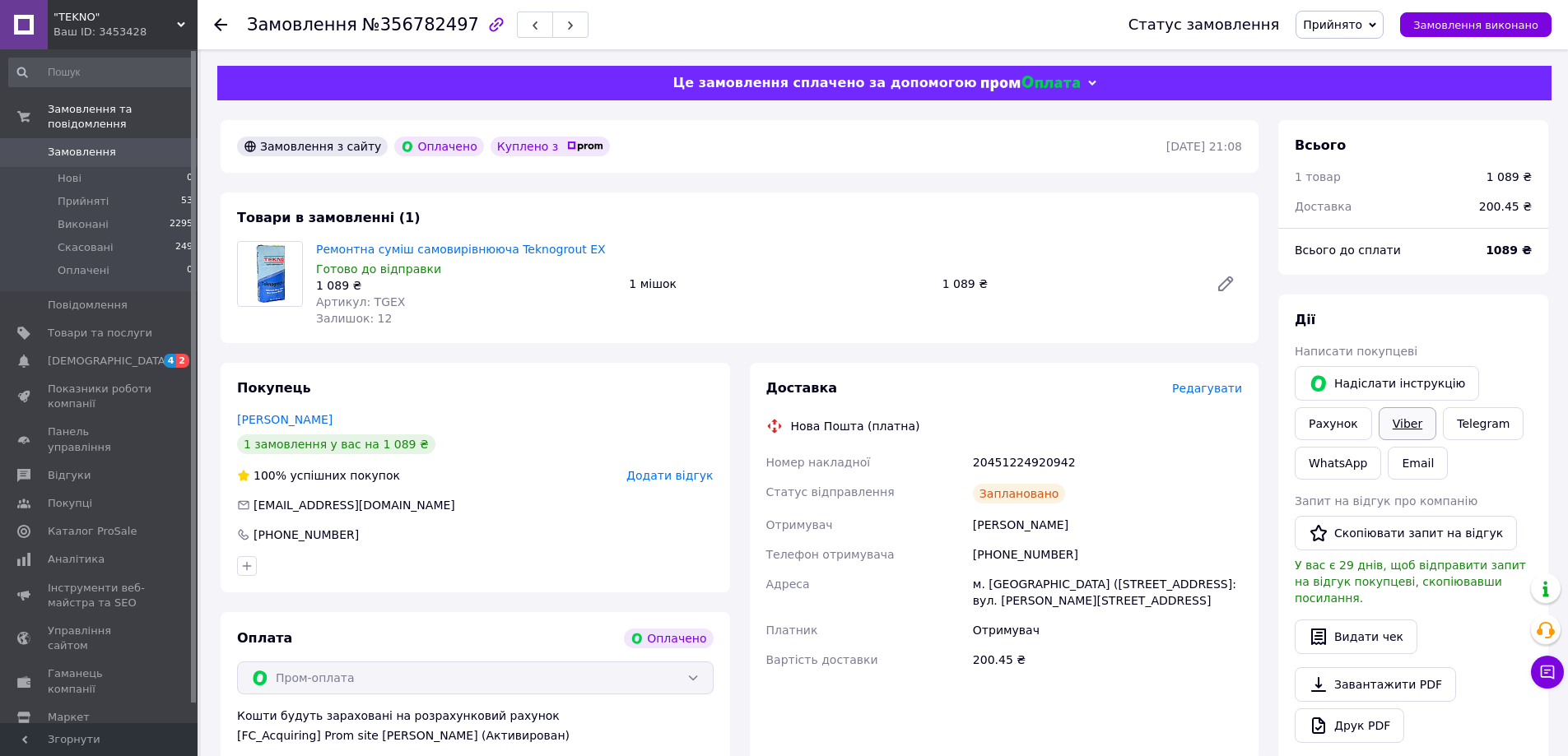
click at [1411, 428] on link "Viber" at bounding box center [1406, 424] width 57 height 33
click at [1021, 466] on div "20451224920942" at bounding box center [1108, 462] width 276 height 30
click at [1021, 465] on div "20451224920942" at bounding box center [1108, 462] width 276 height 30
copy div "20451224920942"
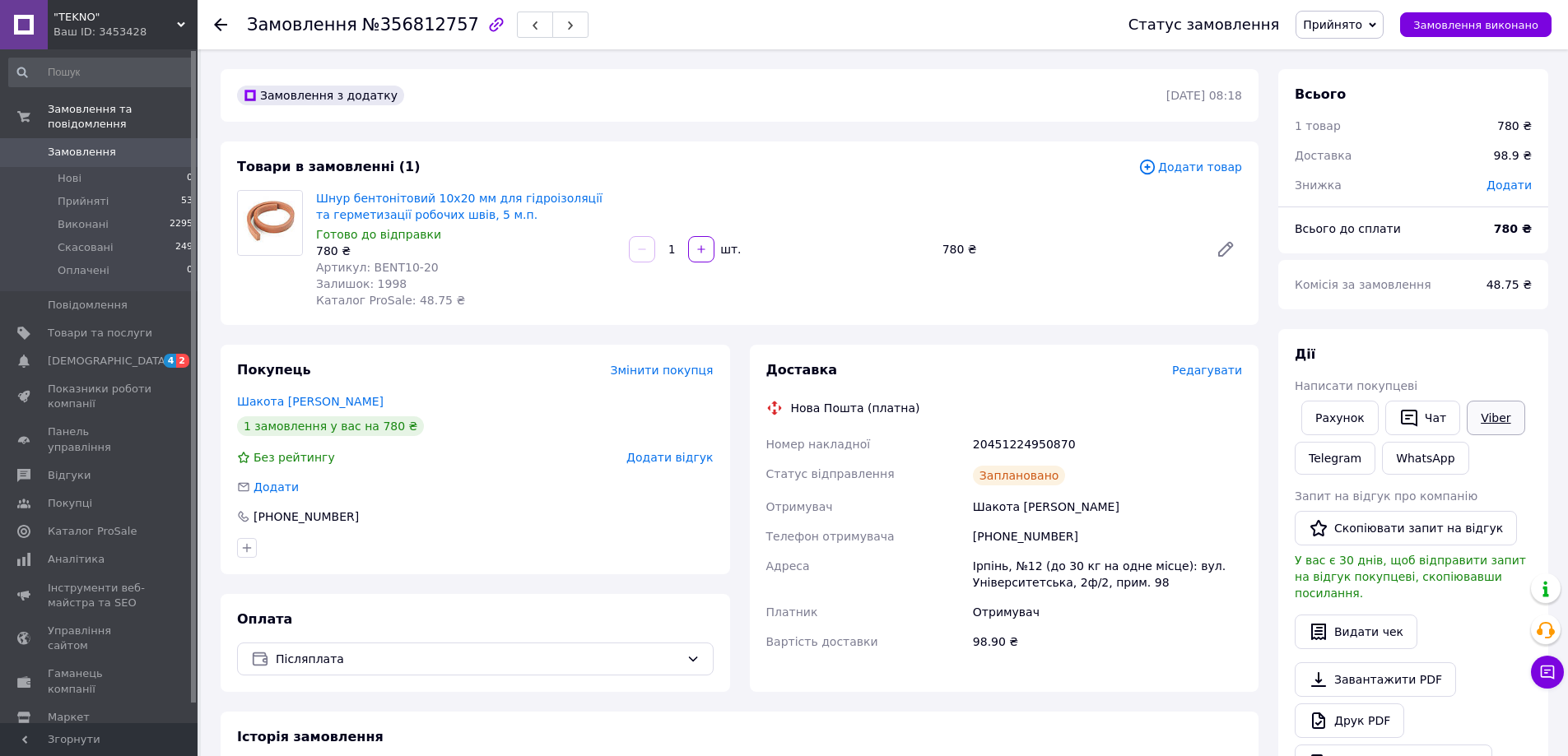
click at [1469, 409] on link "Viber" at bounding box center [1494, 417] width 57 height 34
click at [996, 431] on div "20451224950870" at bounding box center [1108, 444] width 276 height 30
copy div "20451224950870"
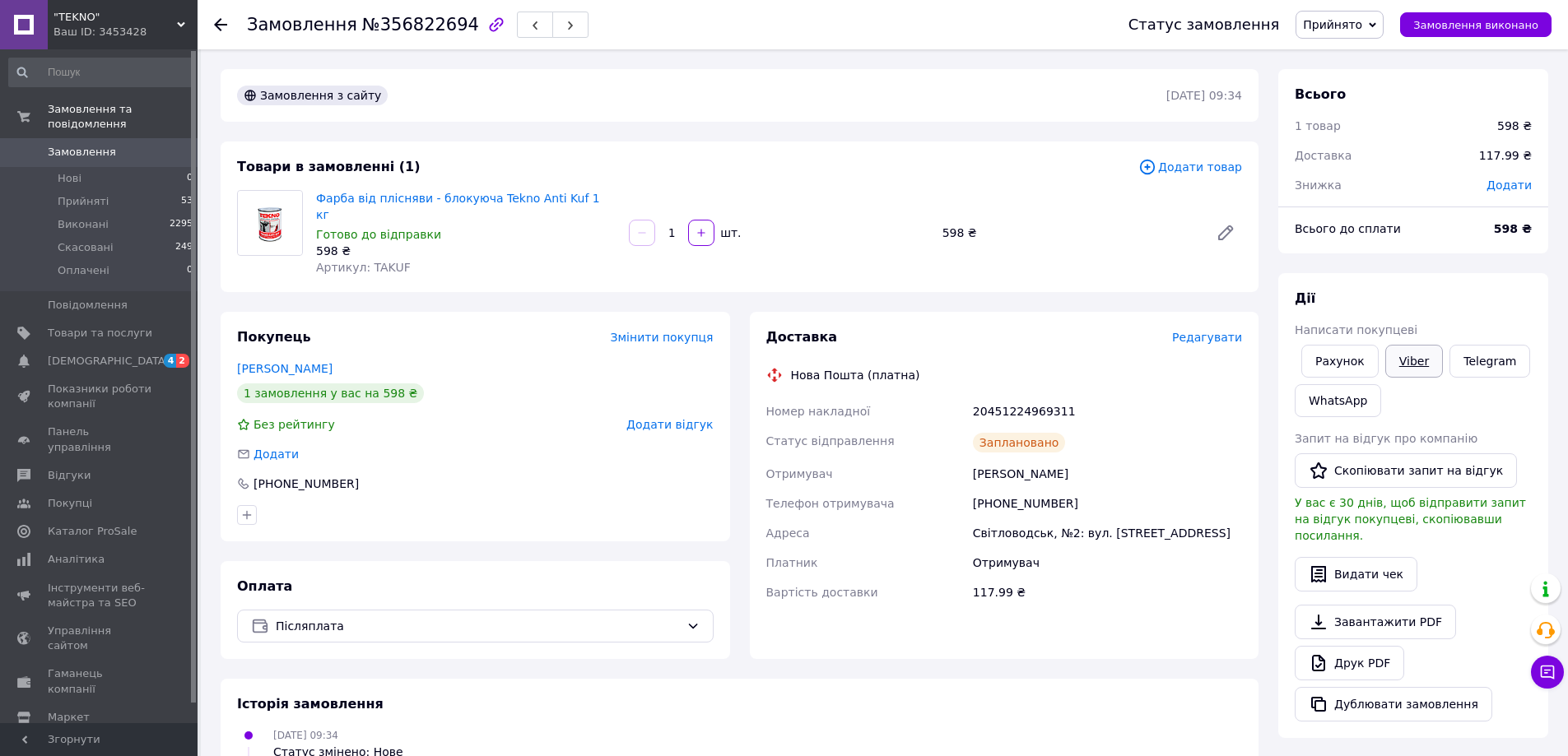
click at [1404, 356] on link "Viber" at bounding box center [1414, 361] width 57 height 33
click at [1039, 399] on div "20451224969311" at bounding box center [1108, 411] width 276 height 30
copy div "20451224969311"
click at [1429, 352] on link "Viber" at bounding box center [1414, 361] width 57 height 33
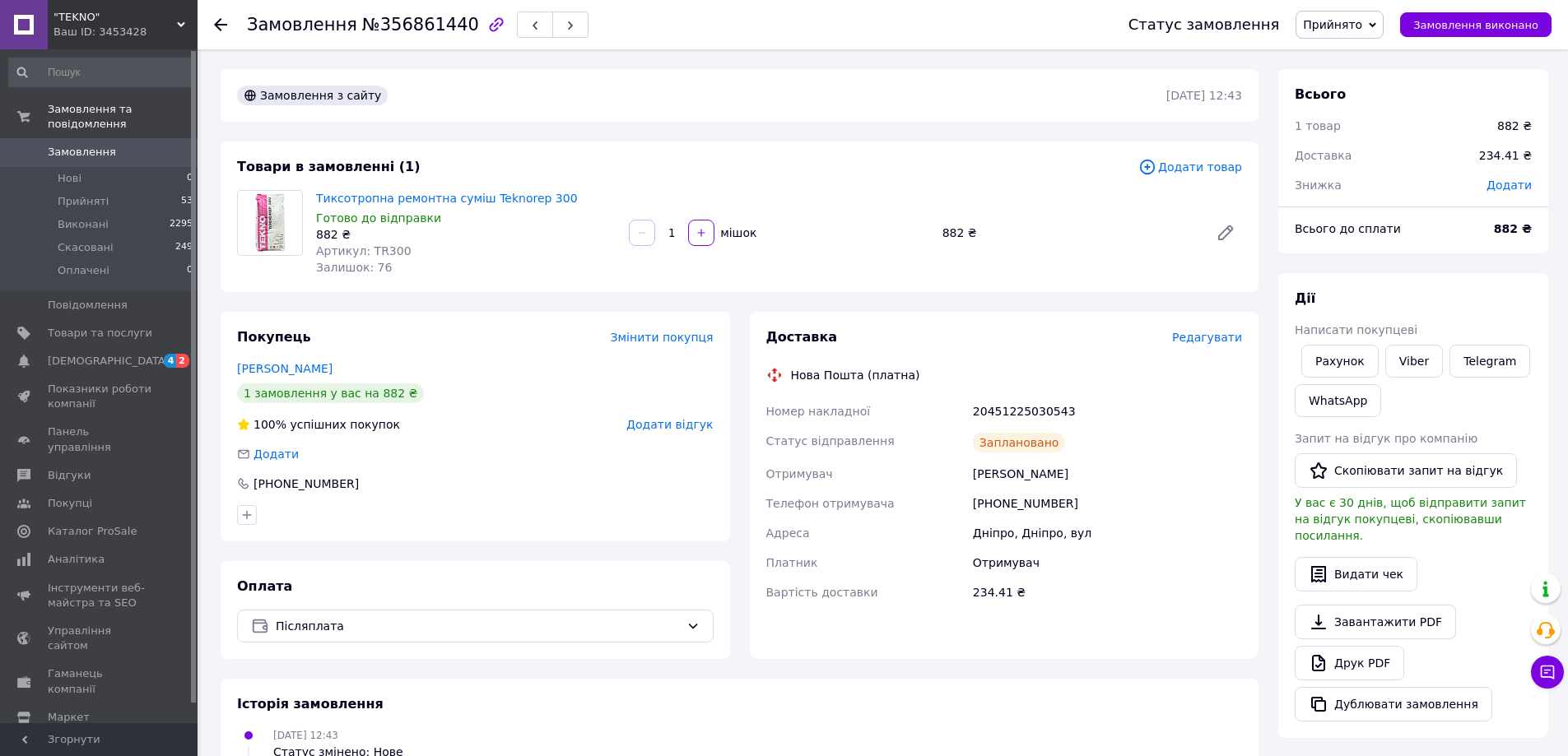
click at [998, 403] on div "20451225030543" at bounding box center [1108, 411] width 276 height 30
copy div "20451225030543"
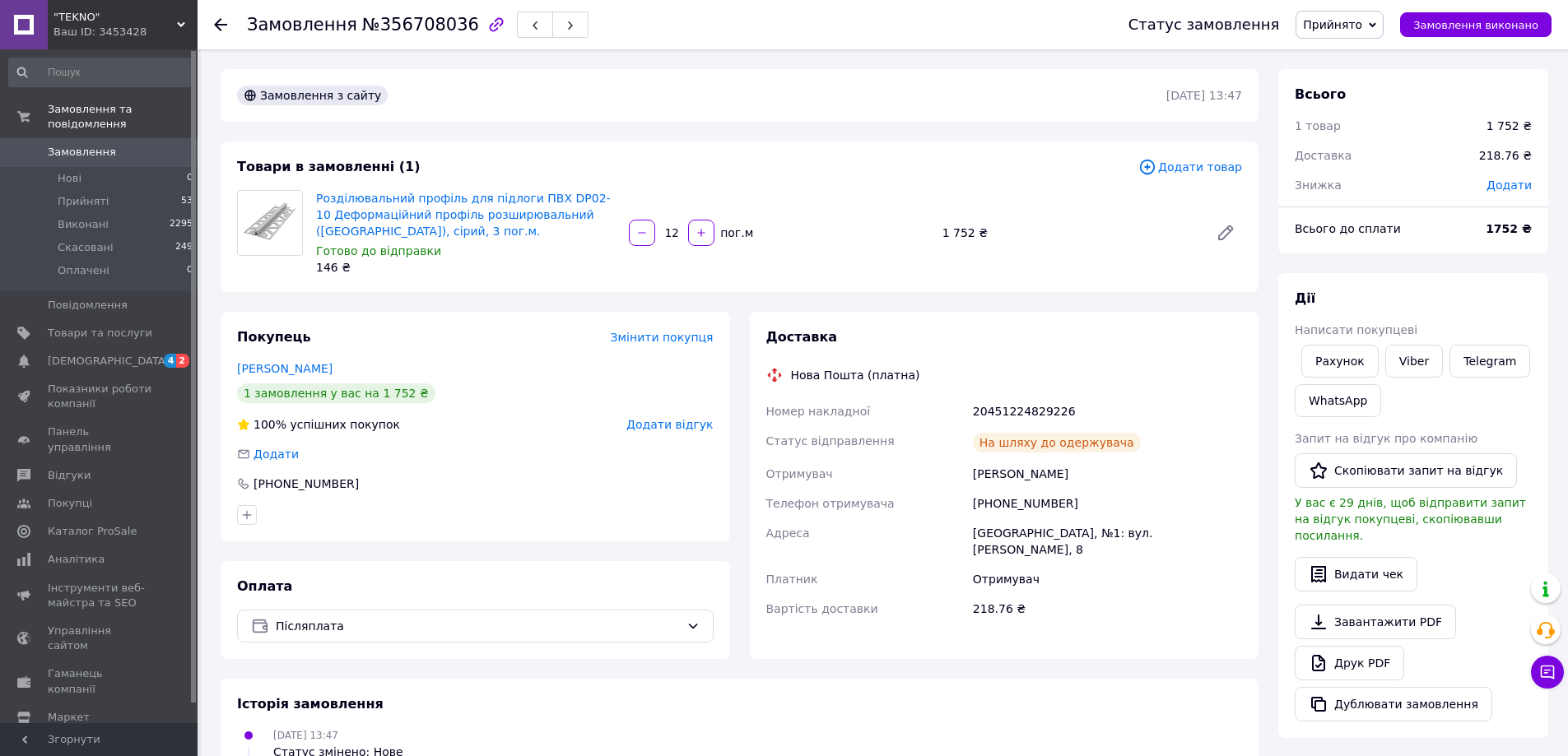
click at [989, 407] on div "20451224829226" at bounding box center [1108, 411] width 276 height 30
copy div "20451224829226"
